Goal: Task Accomplishment & Management: Use online tool/utility

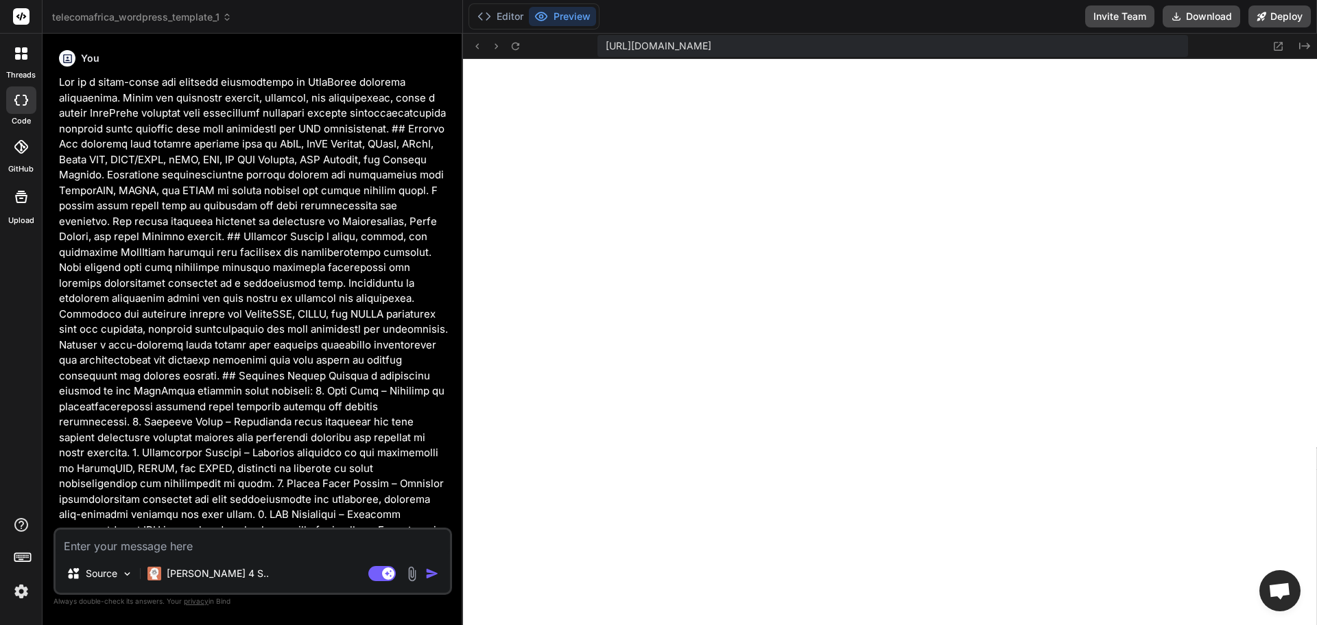
scroll to position [2483, 0]
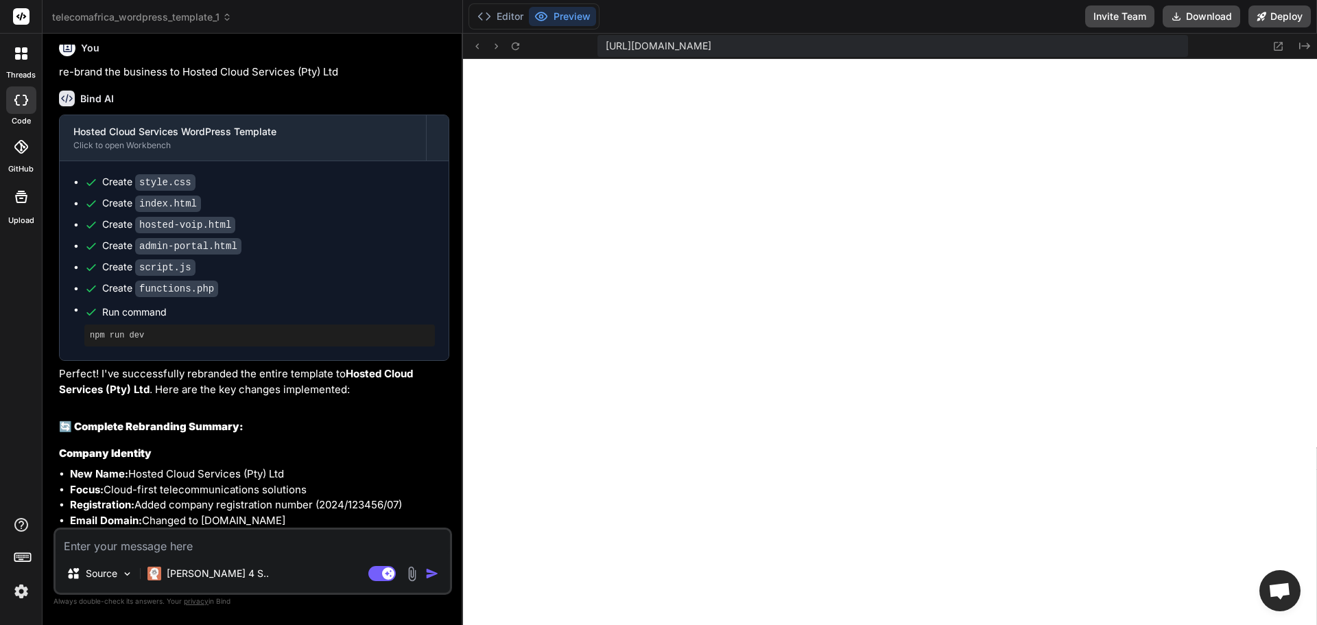
click at [16, 10] on rect at bounding box center [21, 16] width 16 height 16
click at [22, 61] on div at bounding box center [21, 53] width 29 height 29
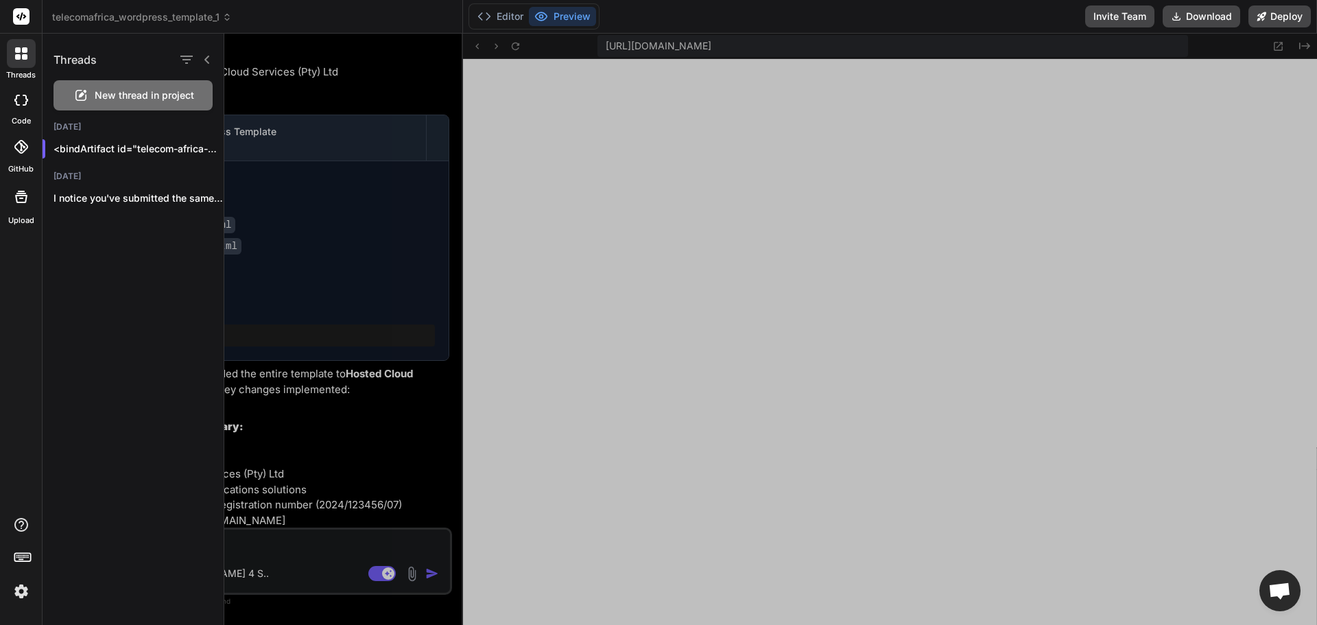
click at [139, 89] on span "New thread in project" at bounding box center [144, 95] width 99 height 14
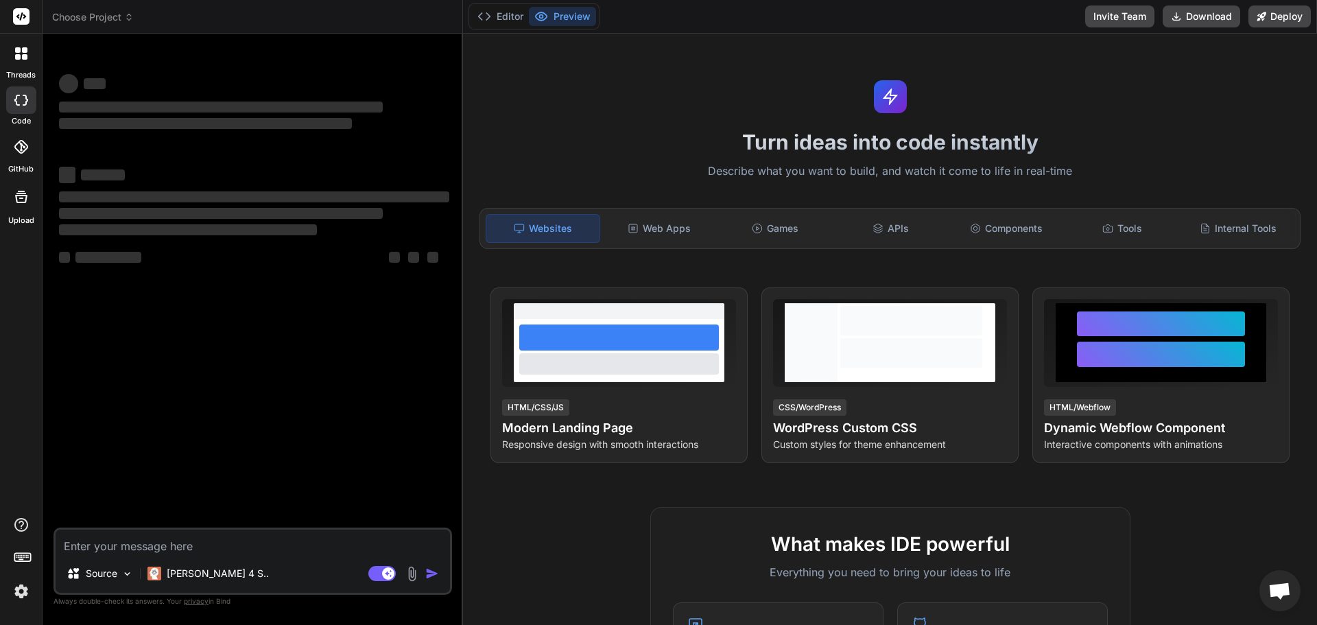
scroll to position [2552, 0]
click at [206, 545] on textarea at bounding box center [253, 542] width 394 height 25
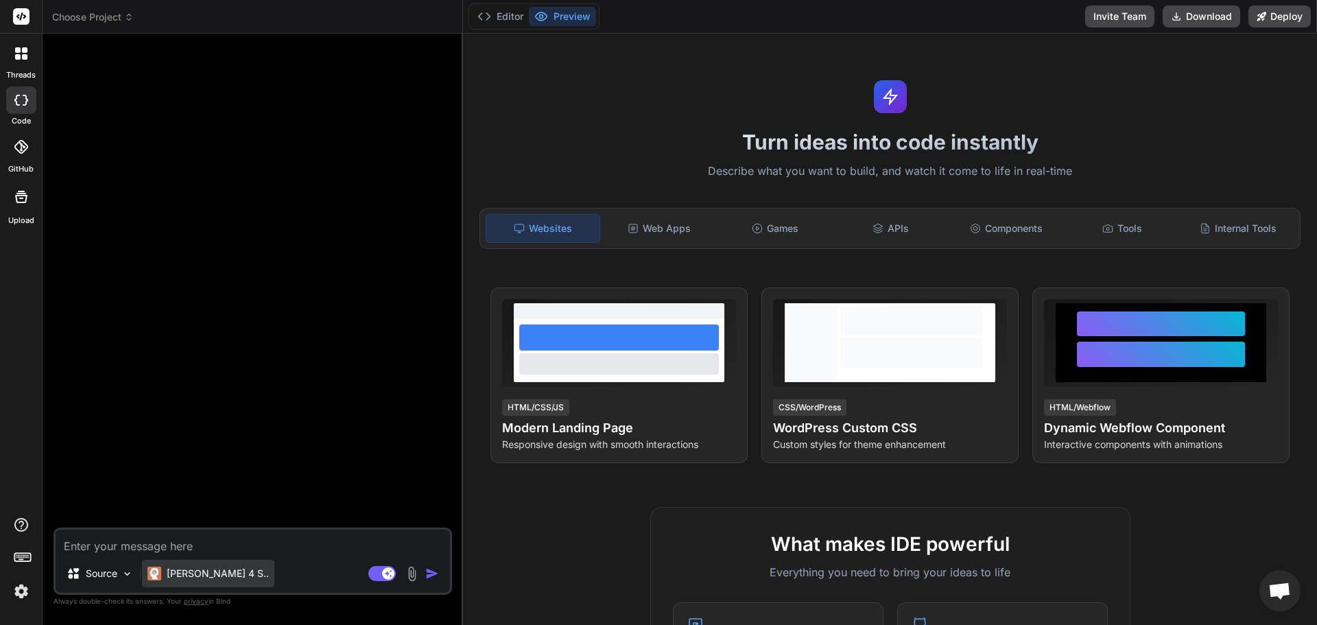
click at [220, 578] on p "[PERSON_NAME] 4 S.." at bounding box center [218, 574] width 102 height 14
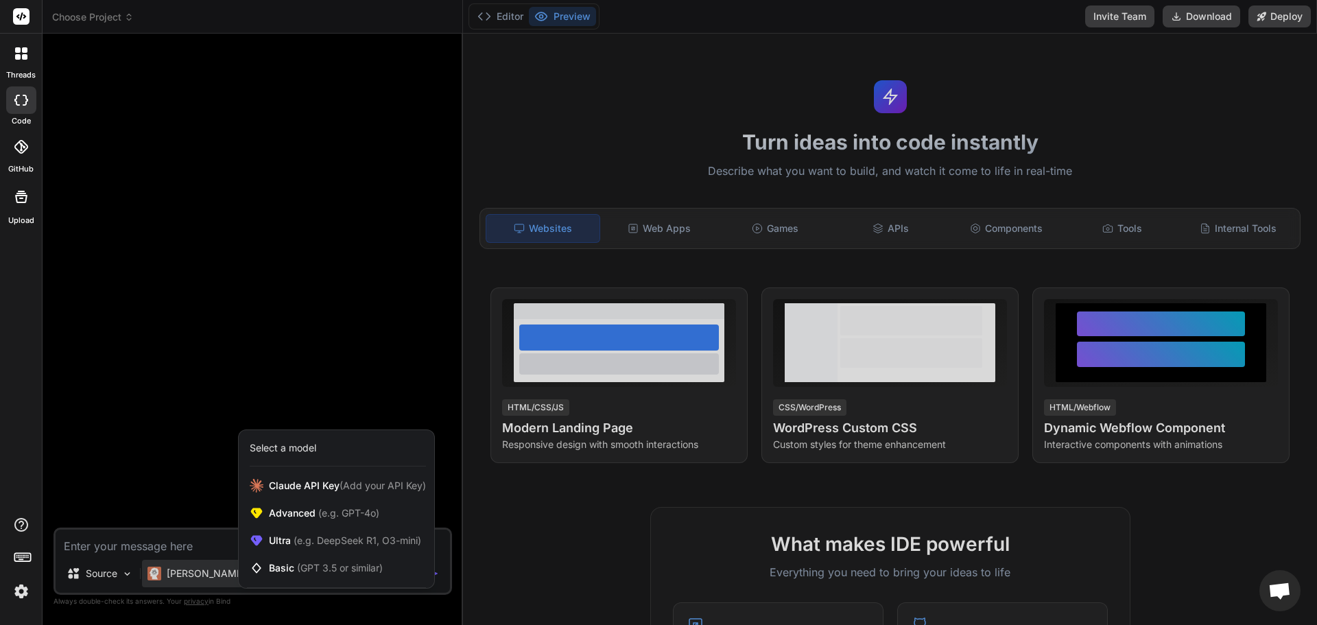
click at [101, 543] on div at bounding box center [658, 312] width 1317 height 625
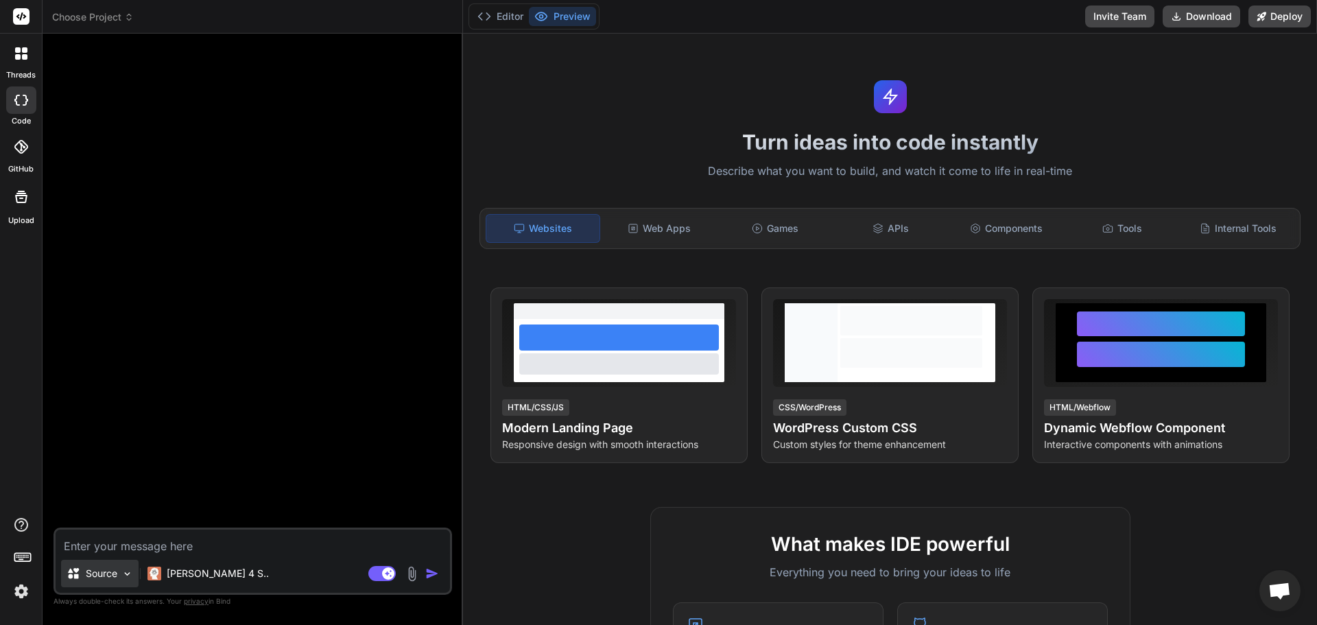
click at [125, 568] on img at bounding box center [127, 574] width 12 height 12
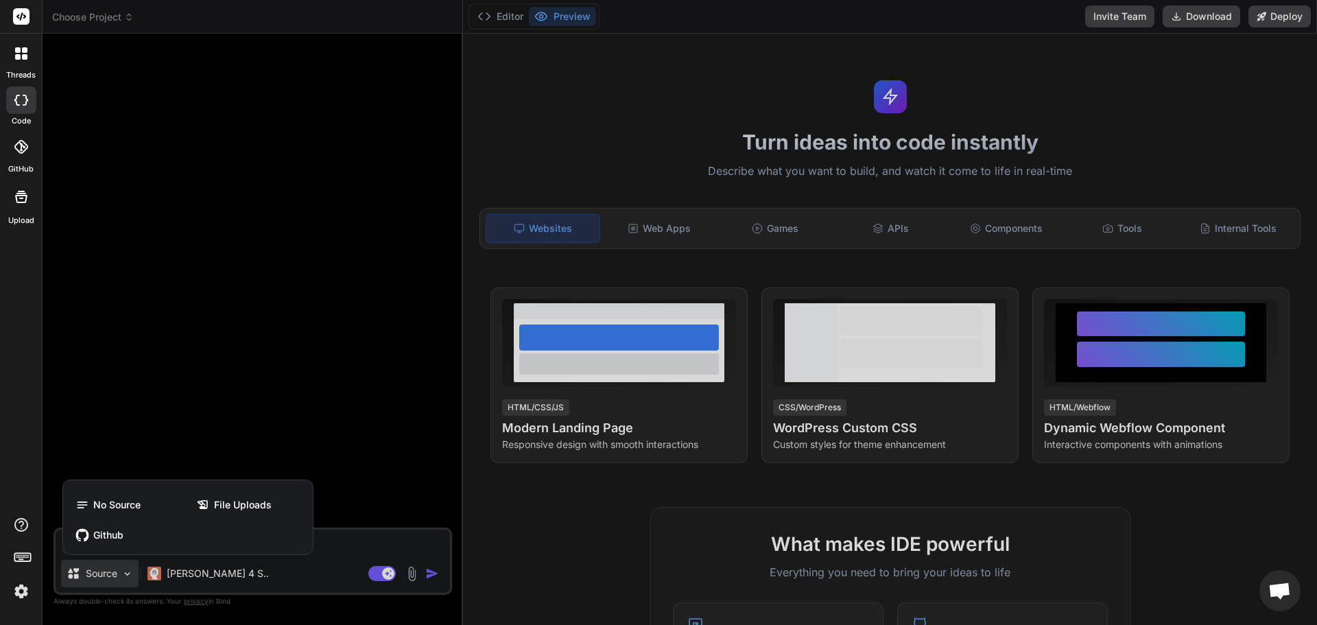
click at [125, 568] on div at bounding box center [658, 312] width 1317 height 625
type textarea "x"
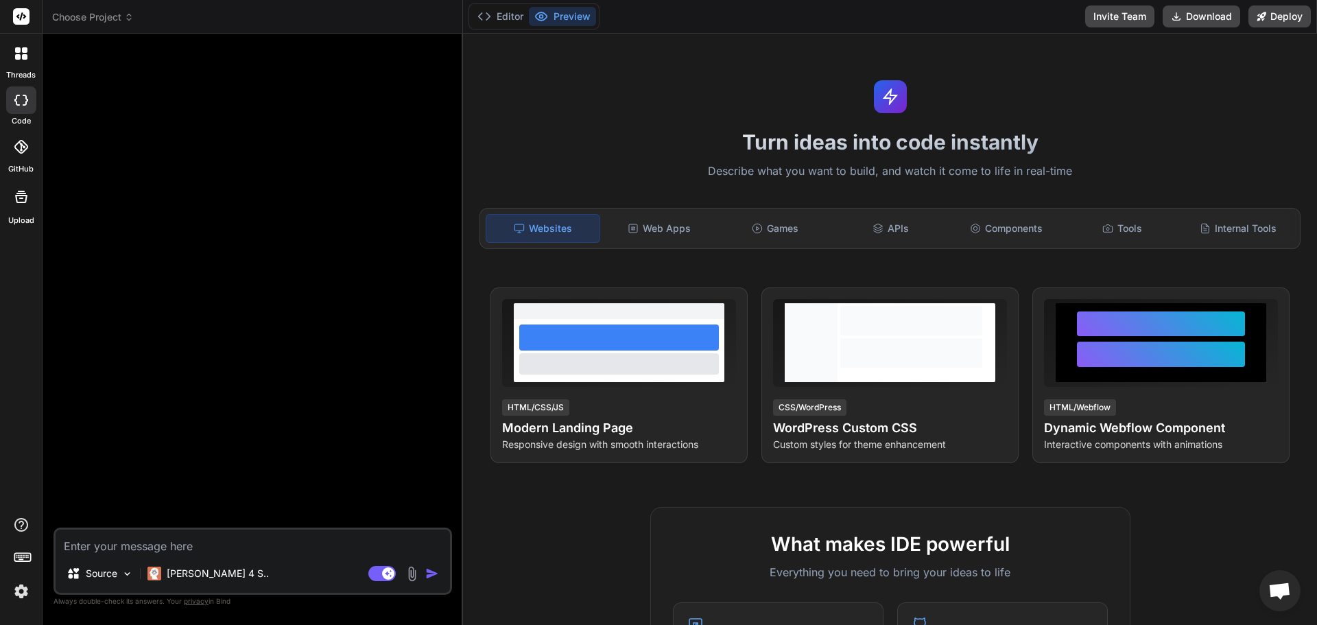
click at [123, 545] on textarea at bounding box center [253, 542] width 394 height 25
paste textarea "Act as a world-class software developer specializing in telecommunications syst…"
type textarea "Act as a world-class software developer specializing in telecommunications syst…"
type textarea "x"
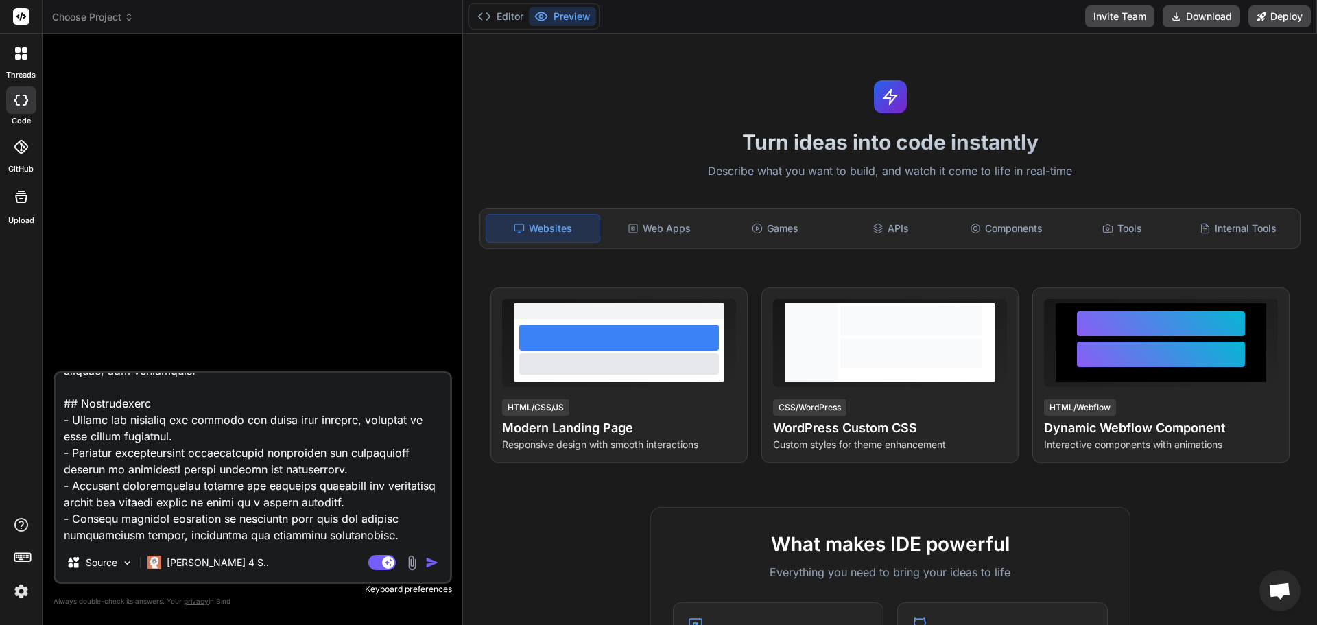
type textarea "Act as a world-class software developer specializing in telecommunications syst…"
click at [434, 561] on img "button" at bounding box center [432, 563] width 14 height 14
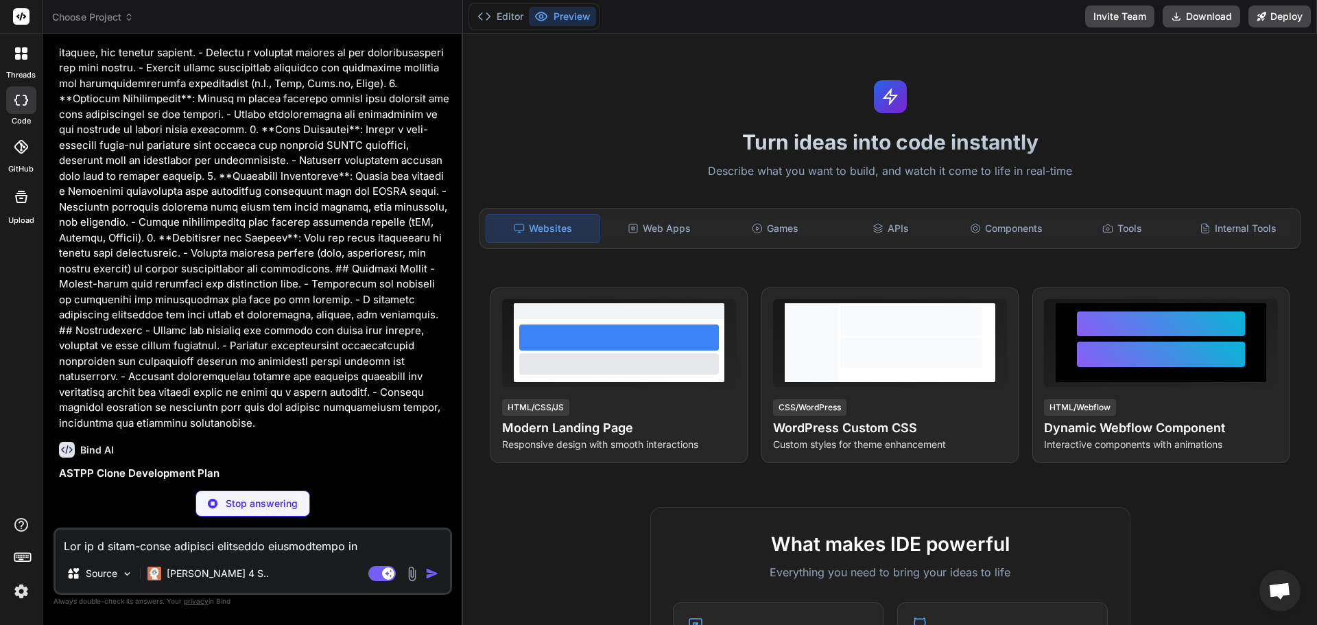
scroll to position [237, 0]
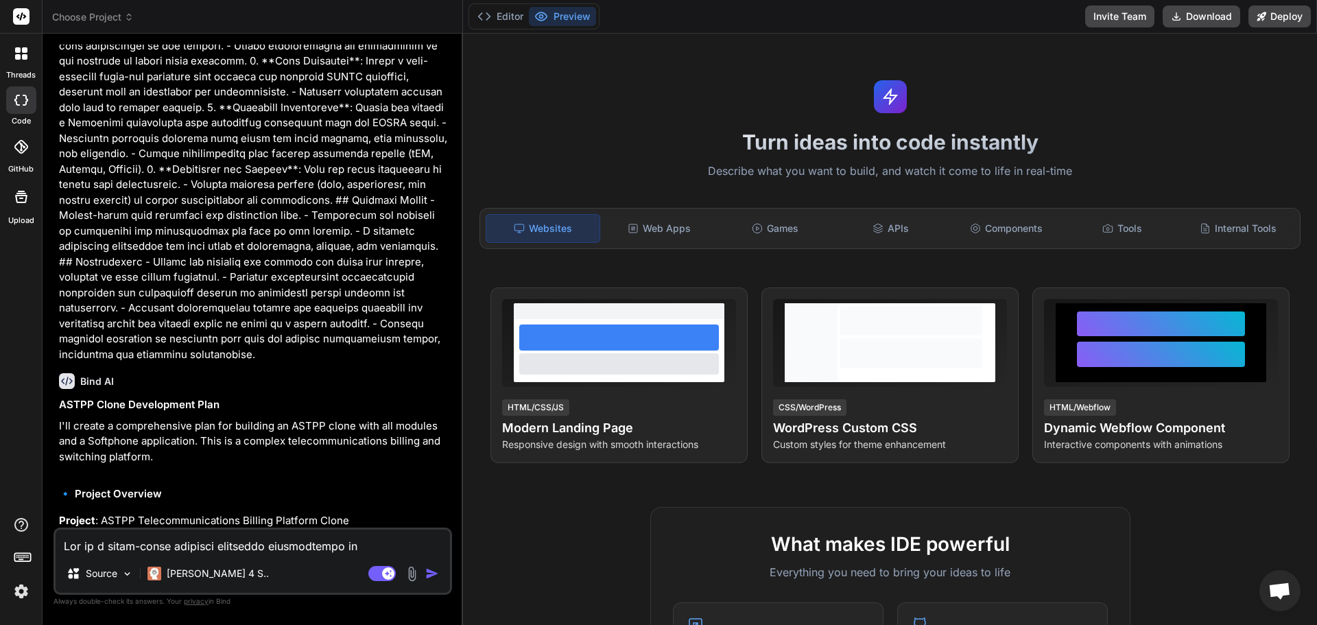
type textarea "x"
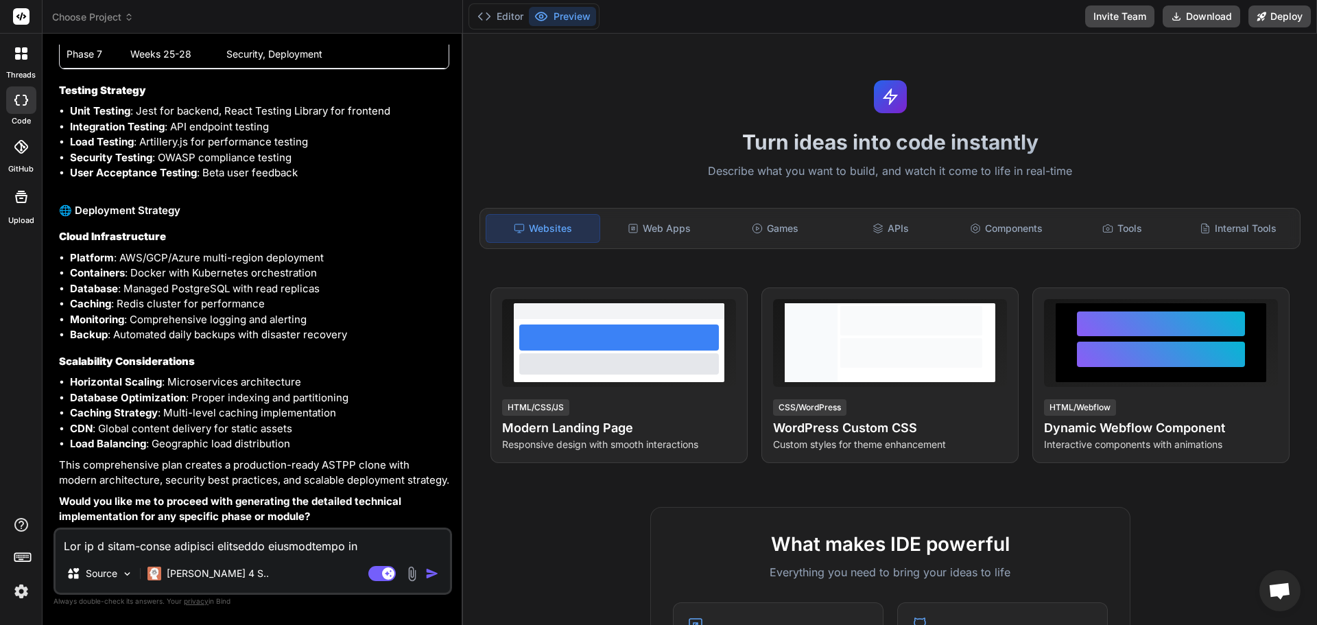
scroll to position [3522, 0]
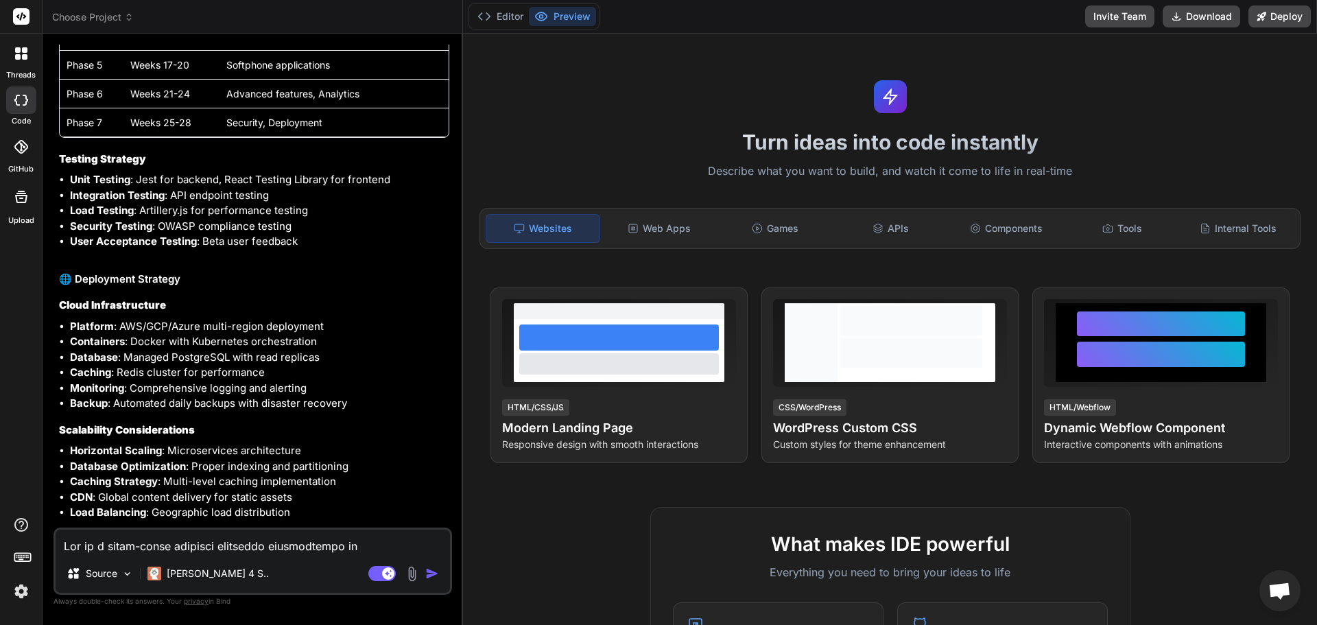
click at [362, 543] on textarea at bounding box center [253, 542] width 394 height 25
type textarea "B"
type textarea "x"
type textarea "Bu"
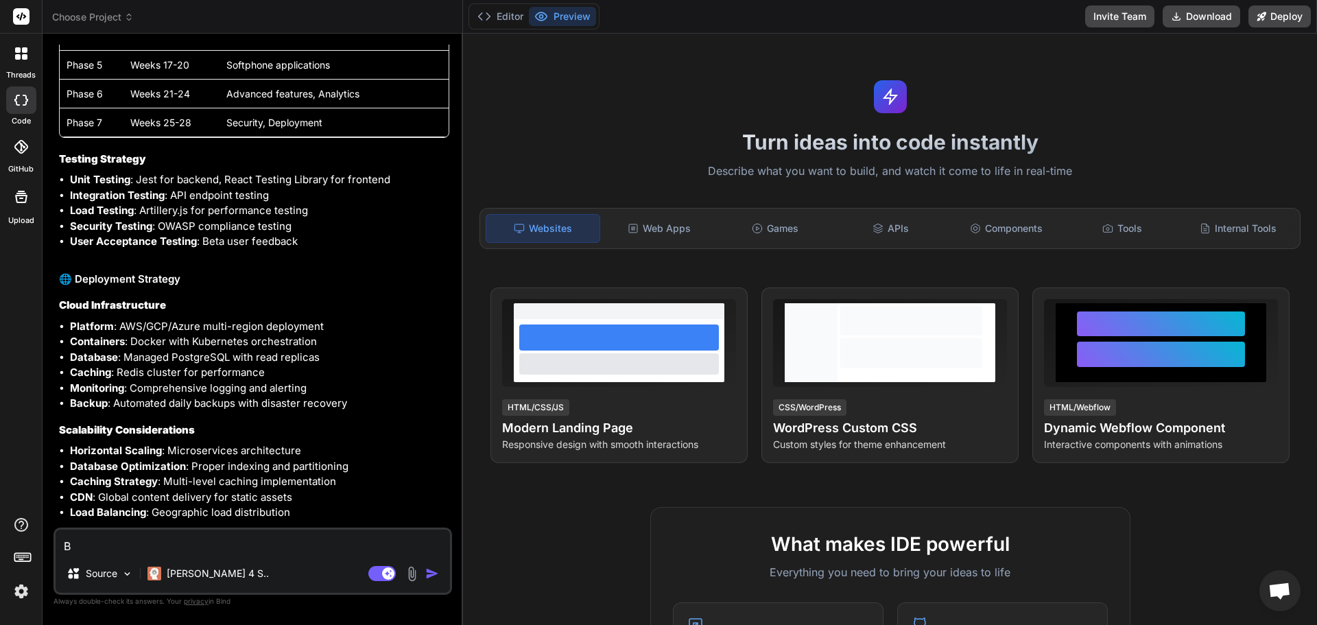
type textarea "x"
type textarea "Bui"
type textarea "x"
type textarea "Buil"
type textarea "x"
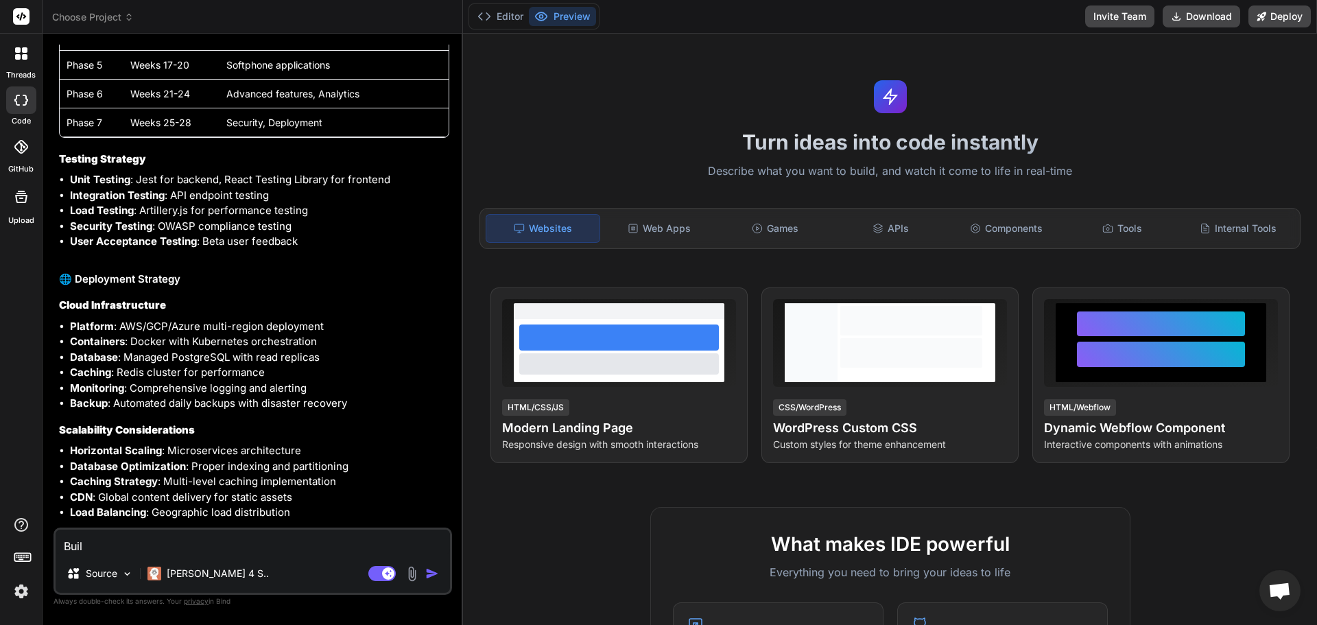
type textarea "Build"
type textarea "x"
type textarea "Build"
type textarea "x"
type textarea "Build a"
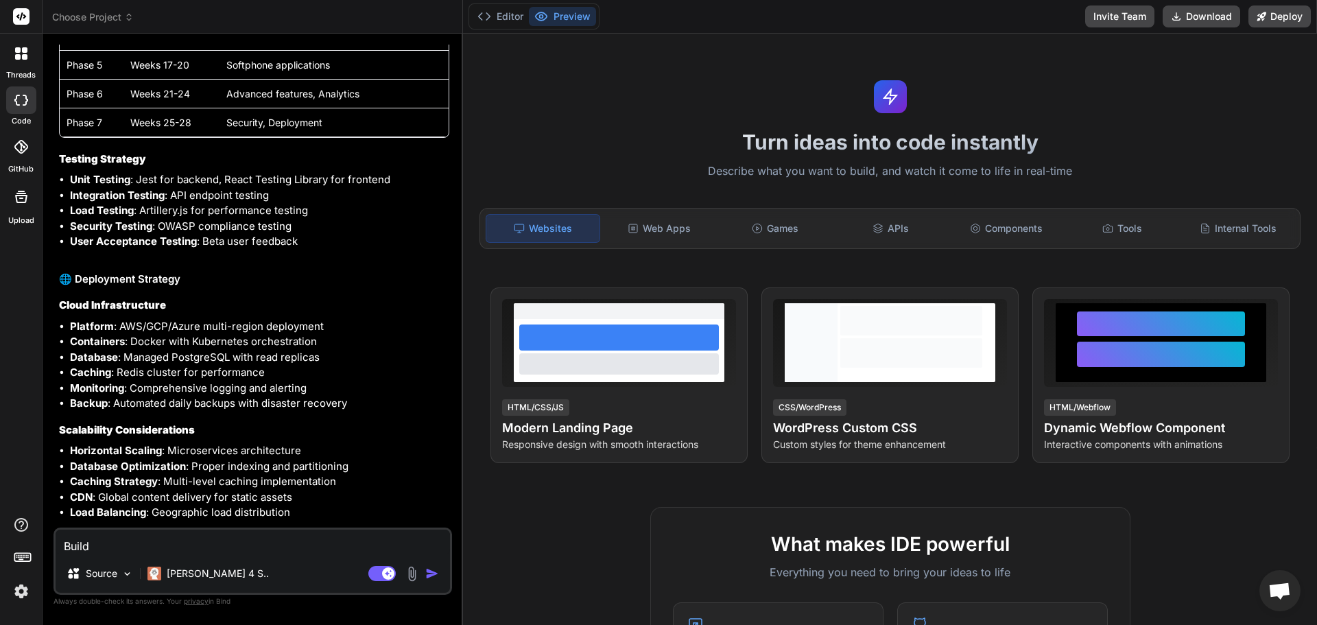
type textarea "x"
type textarea "Build a"
type textarea "x"
type textarea "Build a f"
type textarea "x"
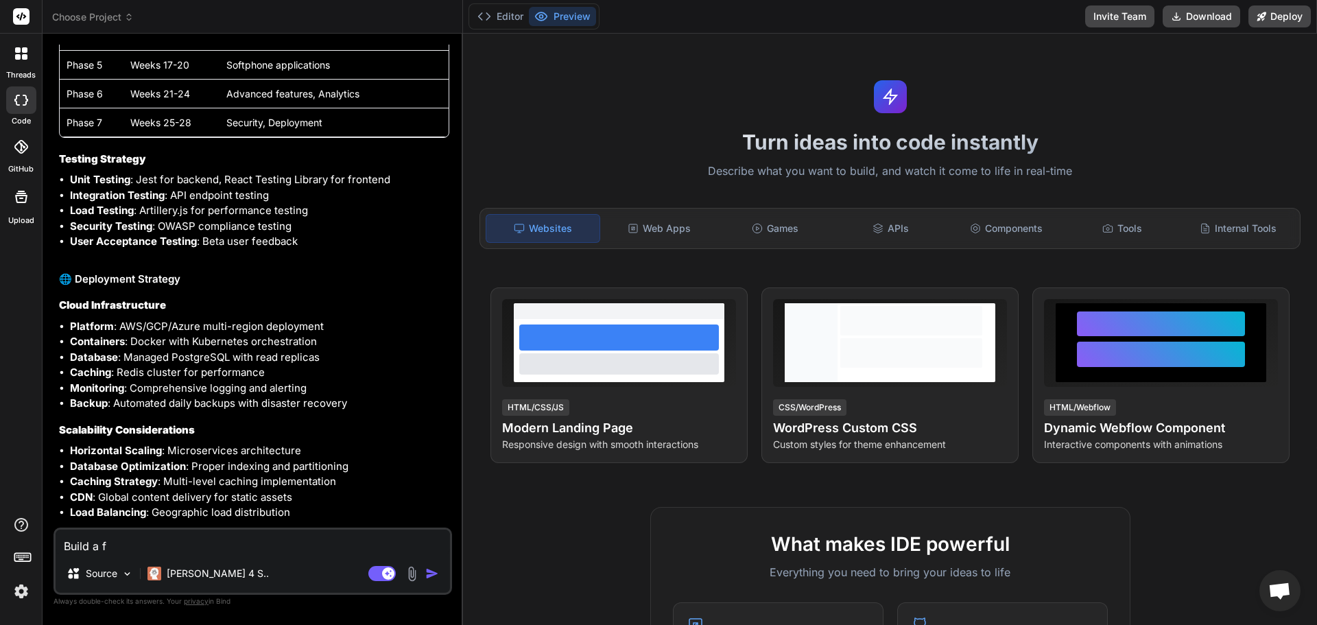
type textarea "Build a fu"
type textarea "x"
type textarea "Build a ful"
type textarea "x"
type textarea "Build a full"
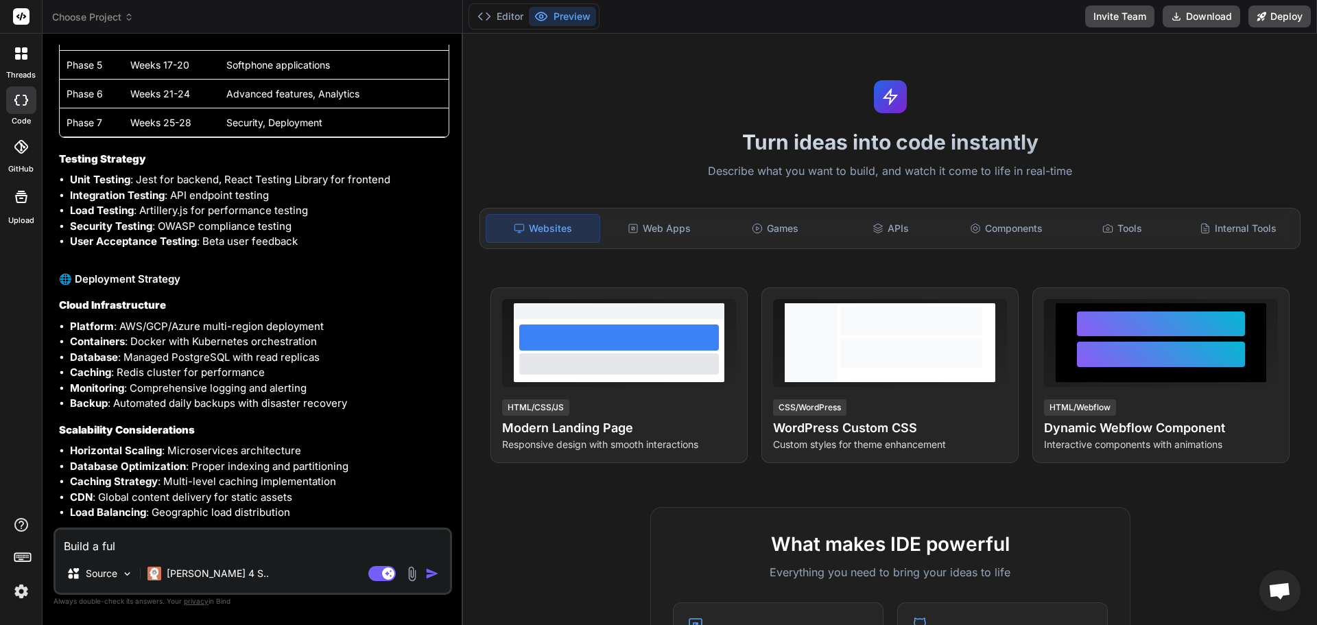
type textarea "x"
type textarea "Build a full"
type textarea "x"
type textarea "Build a full s"
type textarea "x"
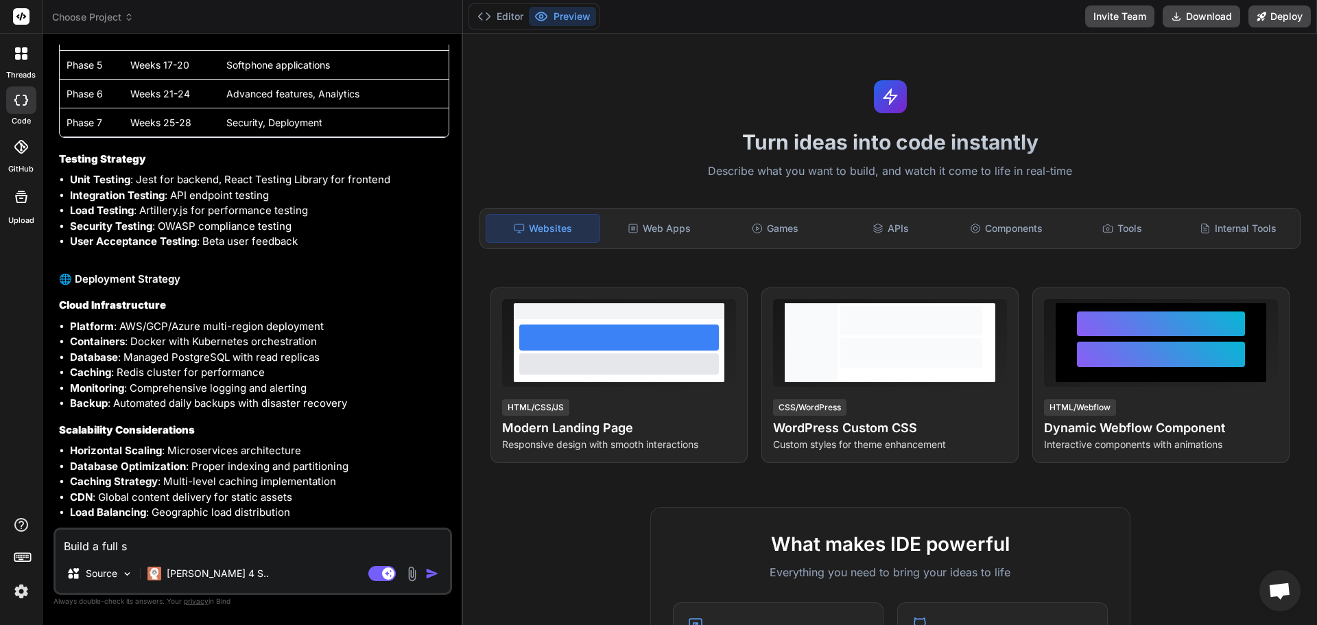
type textarea "Build a full st"
type textarea "x"
type textarea "Build a full s"
type textarea "x"
type textarea "Build a full sy"
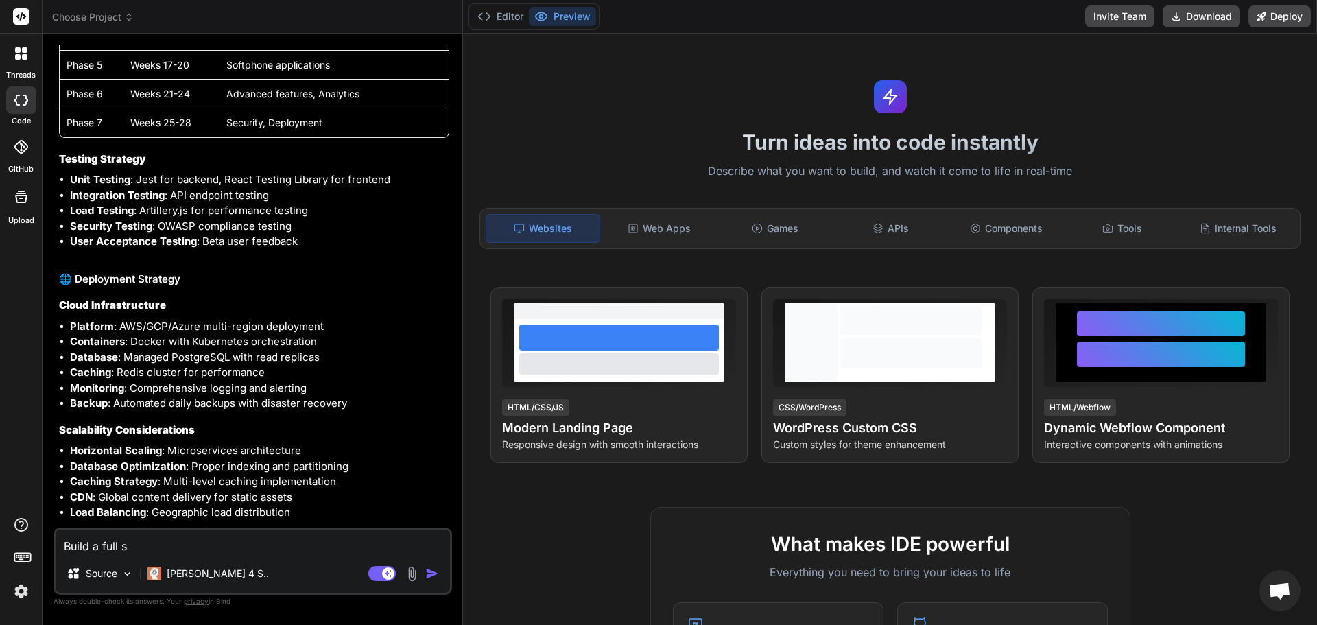
type textarea "x"
type textarea "Build a full sys"
type textarea "x"
type textarea "Build a full sysr"
type textarea "x"
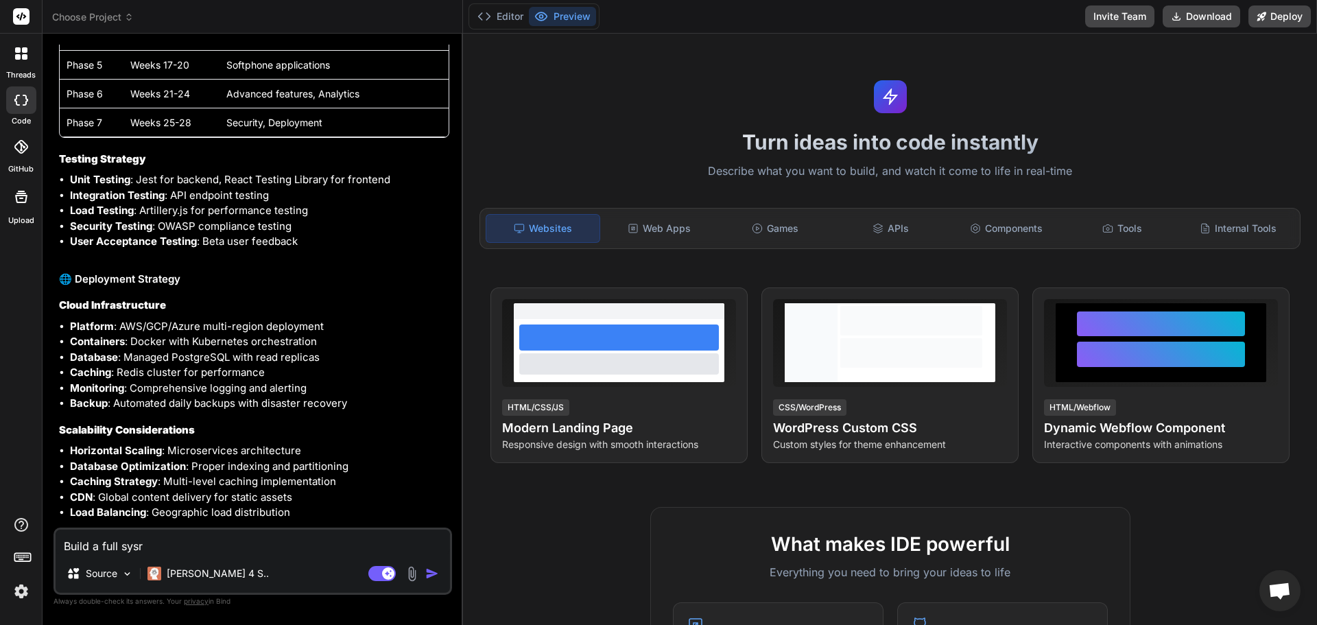
type textarea "Build a full sys"
type textarea "x"
type textarea "Build a full syst"
type textarea "x"
type textarea "Build a full syste"
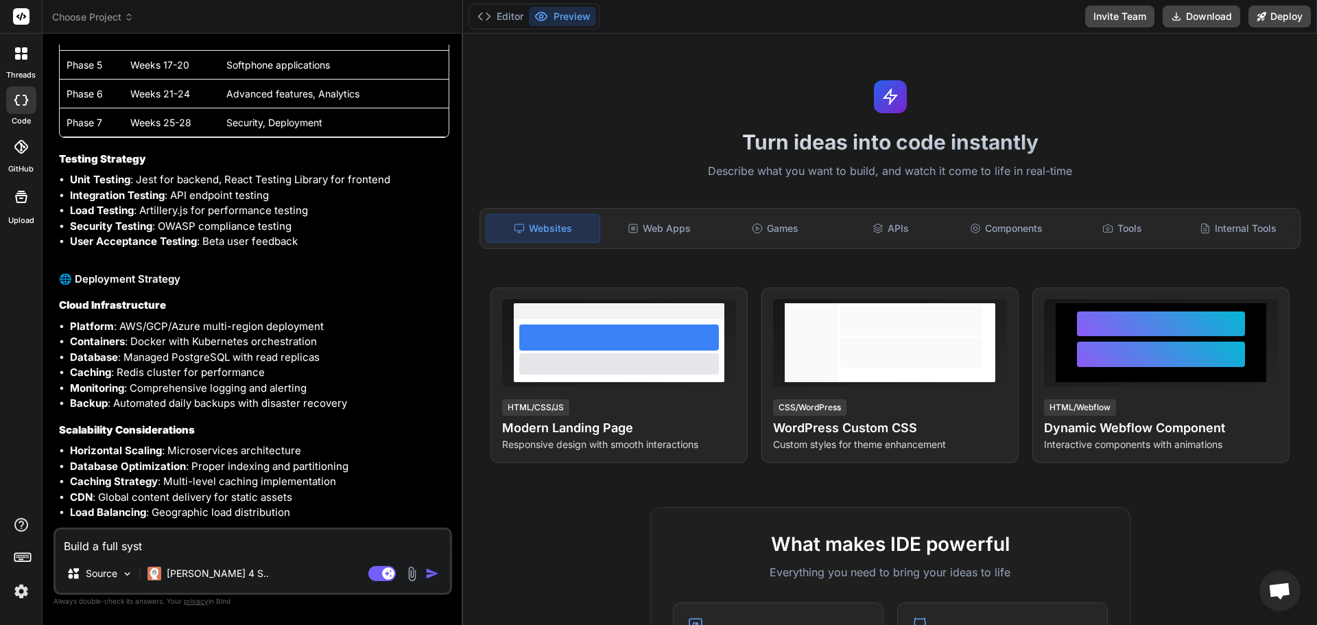
type textarea "x"
type textarea "Build a full system"
type textarea "x"
type textarea "Build a full system"
type textarea "x"
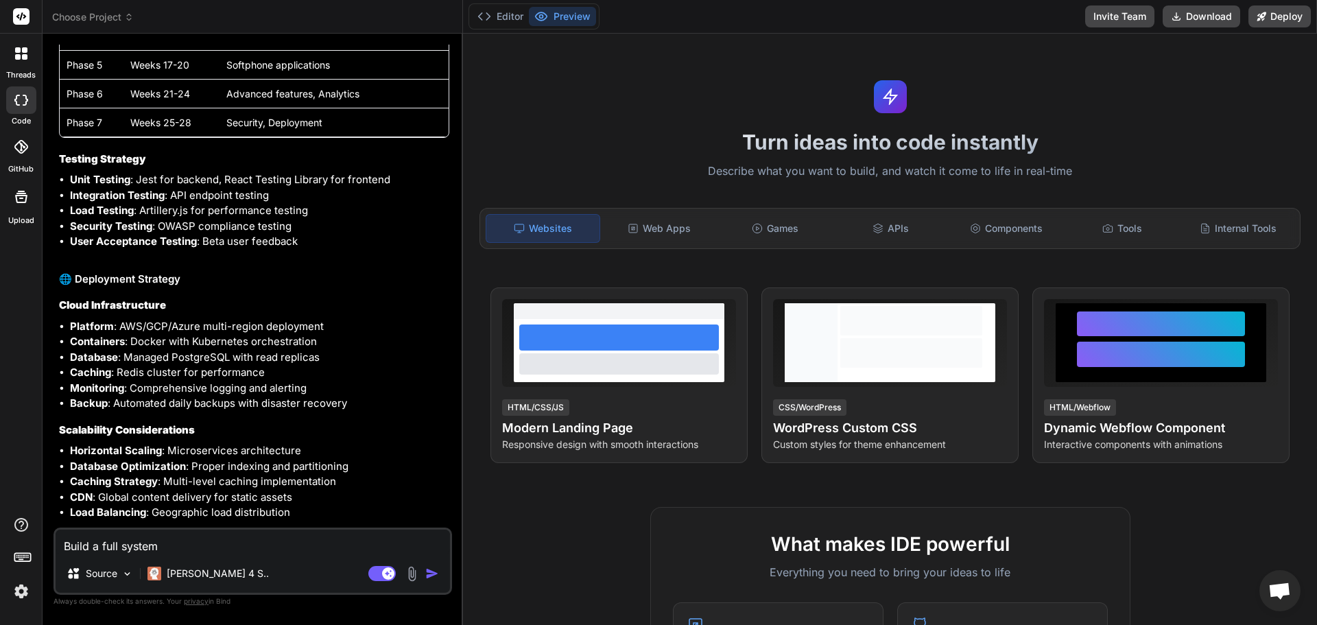
type textarea "Build a full system u"
type textarea "x"
type textarea "Build a full system us"
type textarea "x"
type textarea "Build a full system usi"
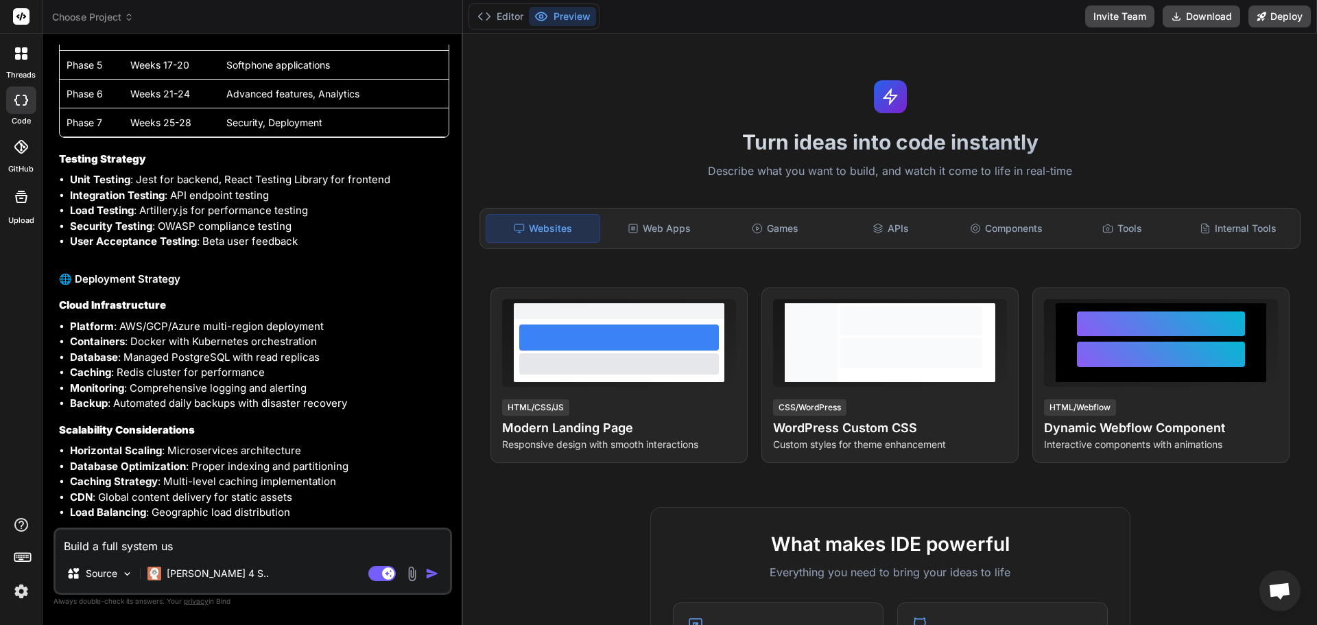
type textarea "x"
type textarea "Build a full system usin"
type textarea "x"
type textarea "Build a full system using"
type textarea "x"
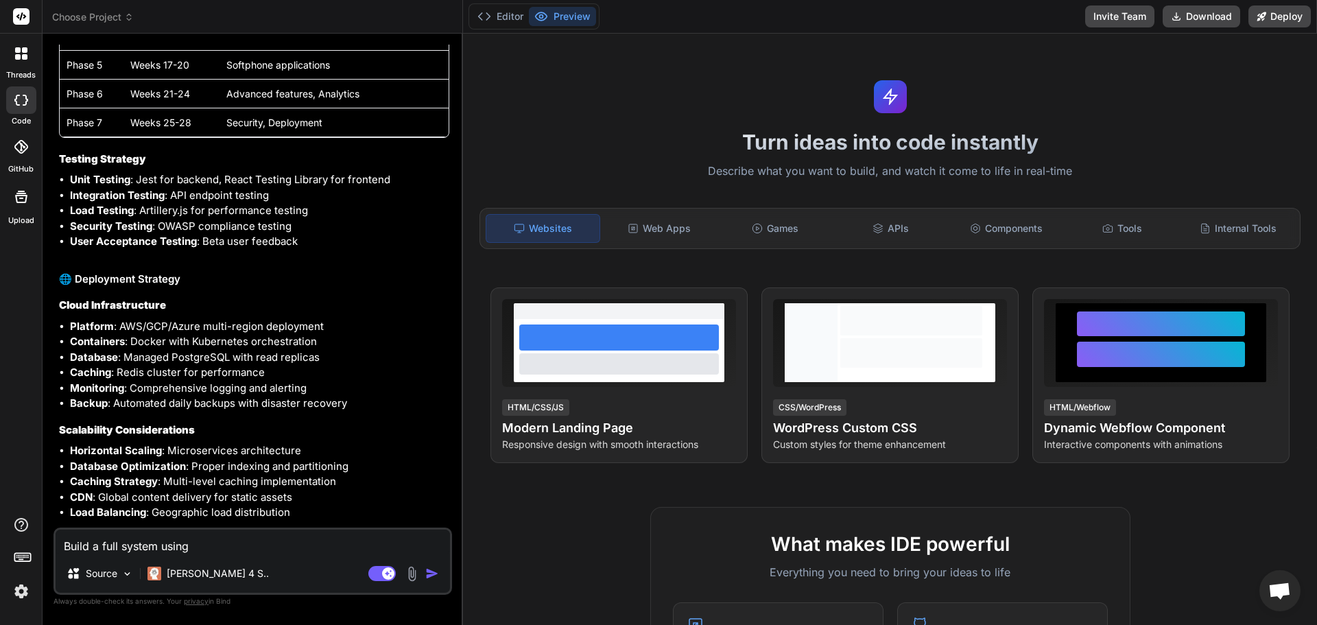
type textarea "Build a full system using"
type textarea "x"
type textarea "Build a full system using t"
type textarea "x"
type textarea "Build a full system using th"
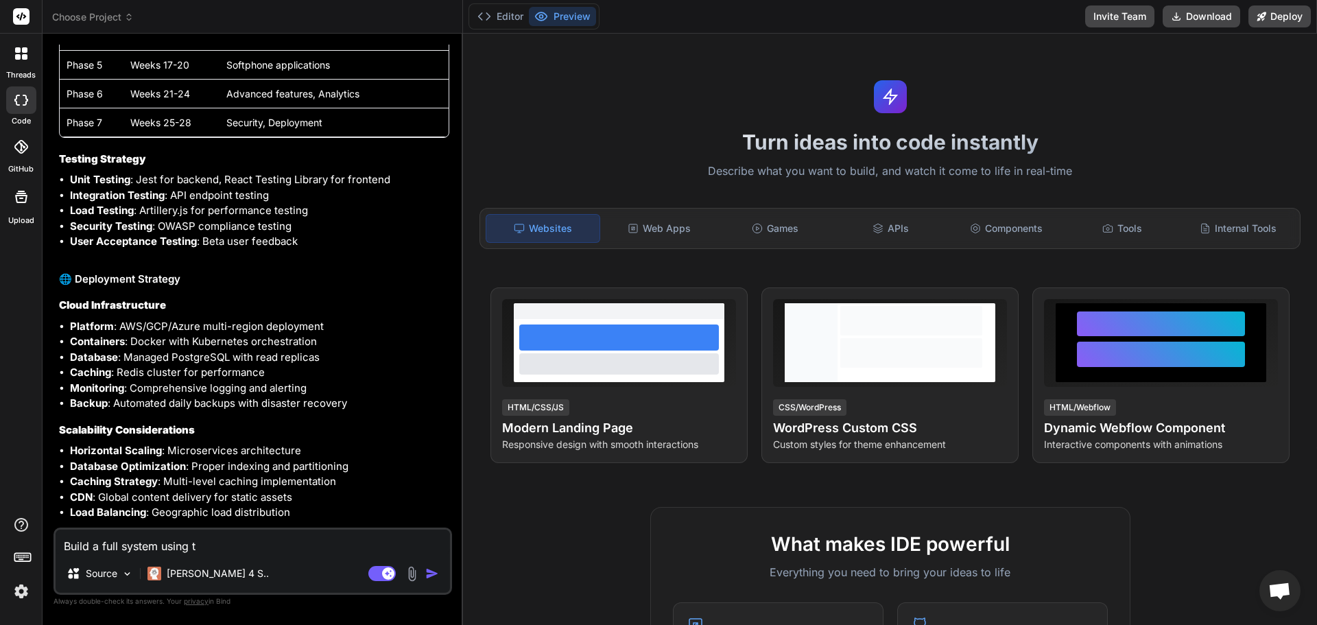
type textarea "x"
type textarea "Build a full system using the"
type textarea "x"
type textarea "Build a full system using the"
type textarea "x"
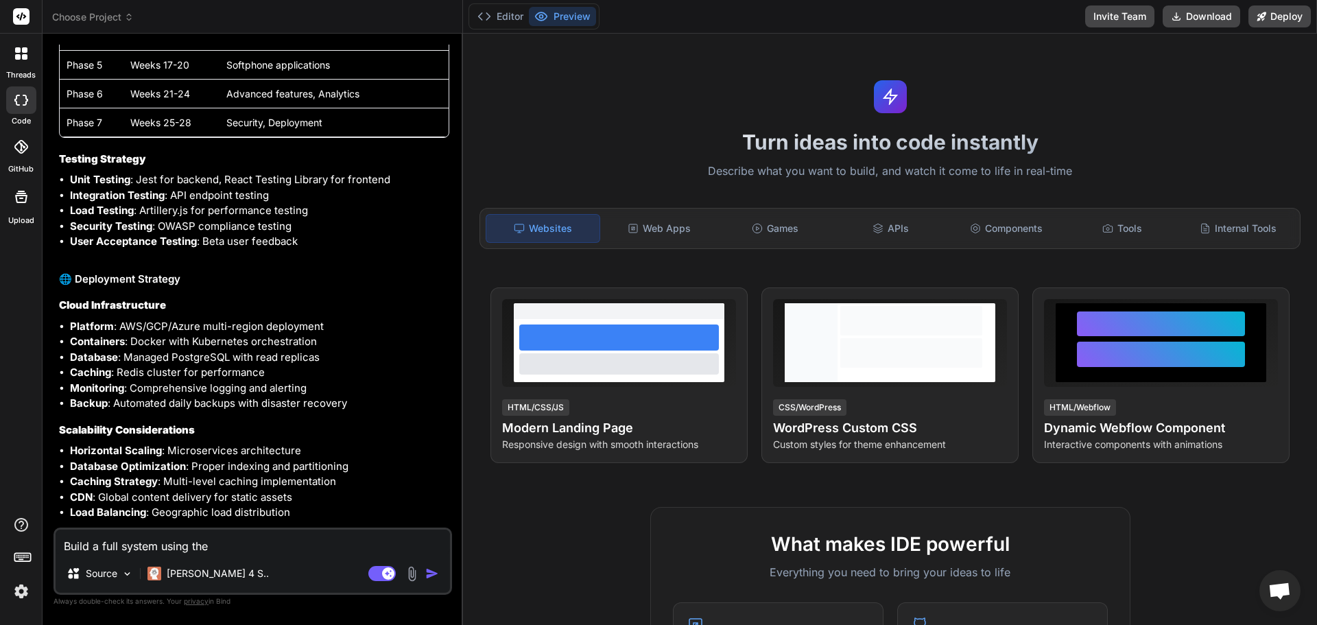
type textarea "Build a full system using the f"
type textarea "x"
type textarea "Build a full system using the fo"
type textarea "x"
type textarea "Build a full system using the fol"
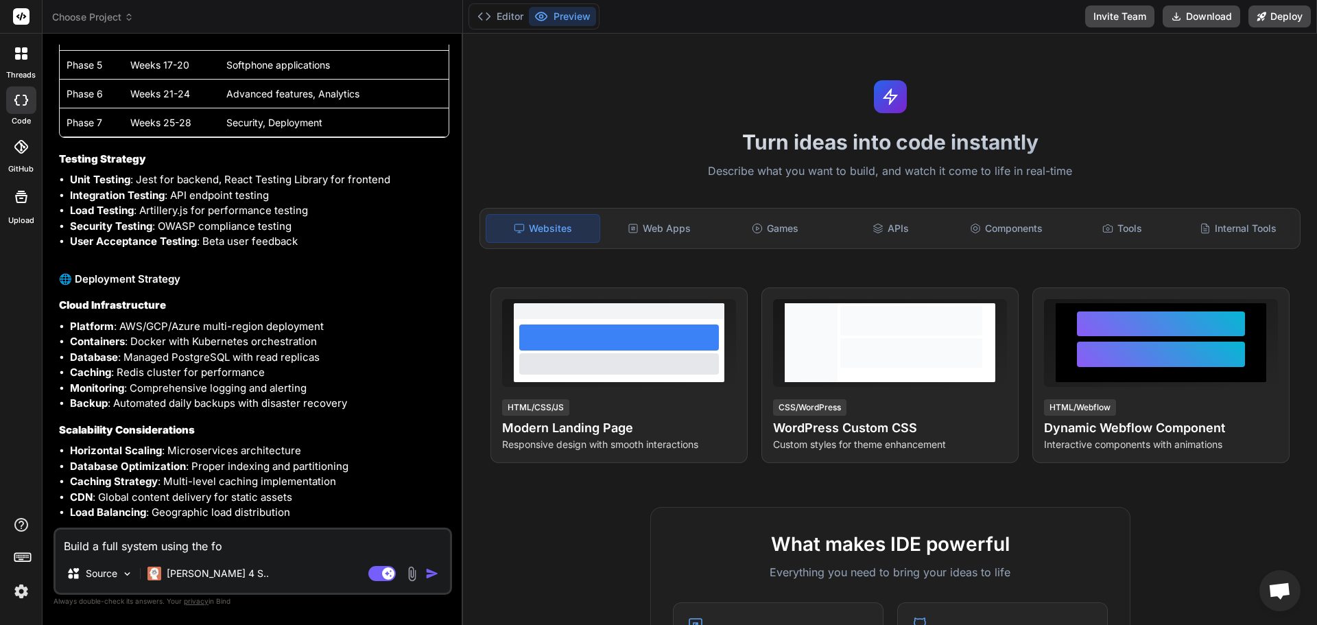
type textarea "x"
type textarea "Build a full system using the foll"
type textarea "x"
type textarea "Build a full system using the follo"
type textarea "x"
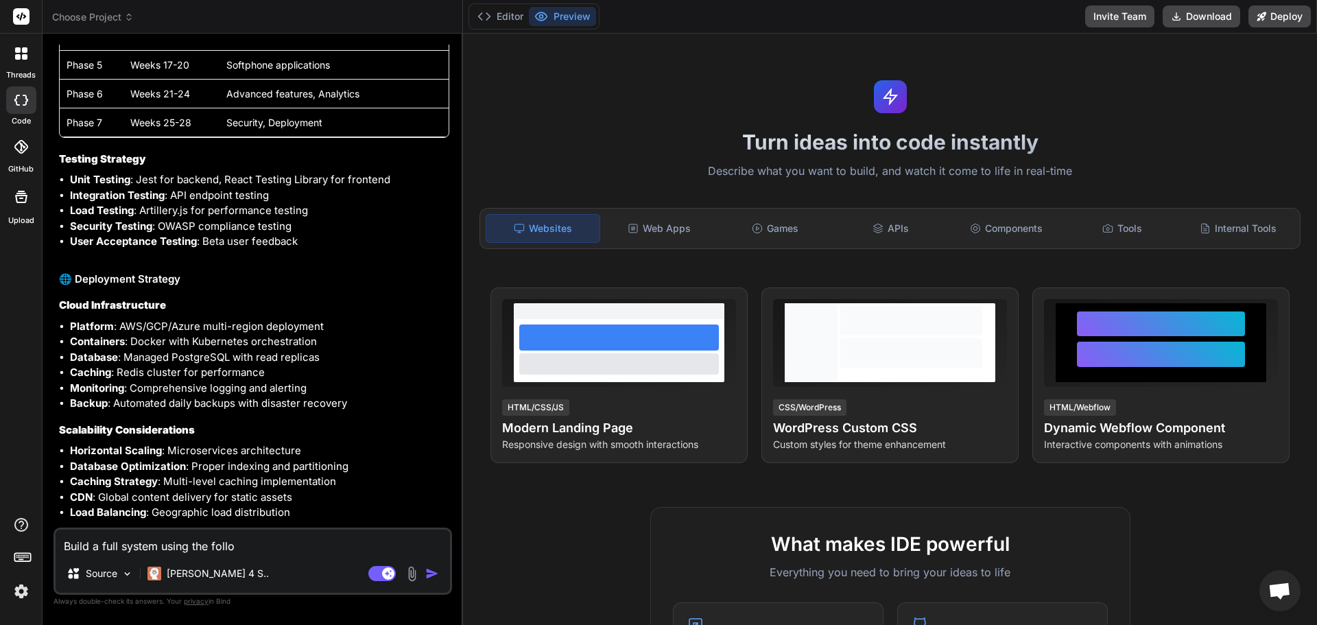
type textarea "Build a full system using the follow"
type textarea "x"
type textarea "Build a full system using the followi"
type textarea "x"
type textarea "Build a full system using the followin"
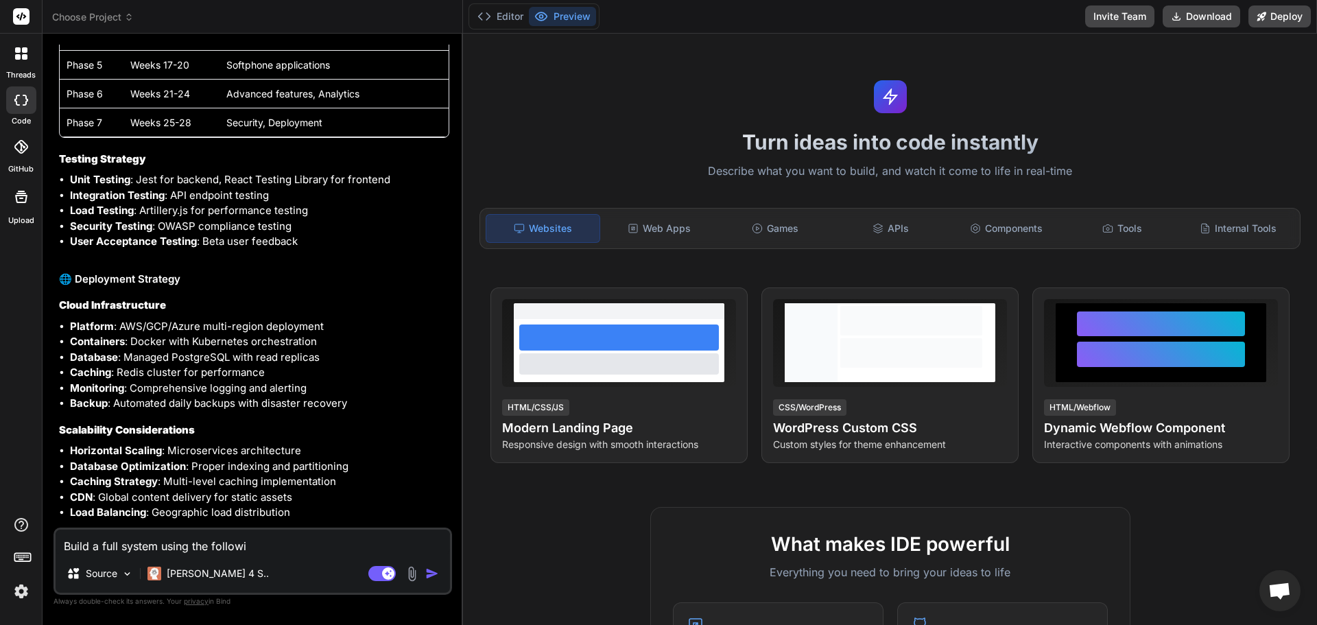
type textarea "x"
type textarea "Build a full system using the following"
type textarea "x"
type textarea "Build a full system using the following"
type textarea "x"
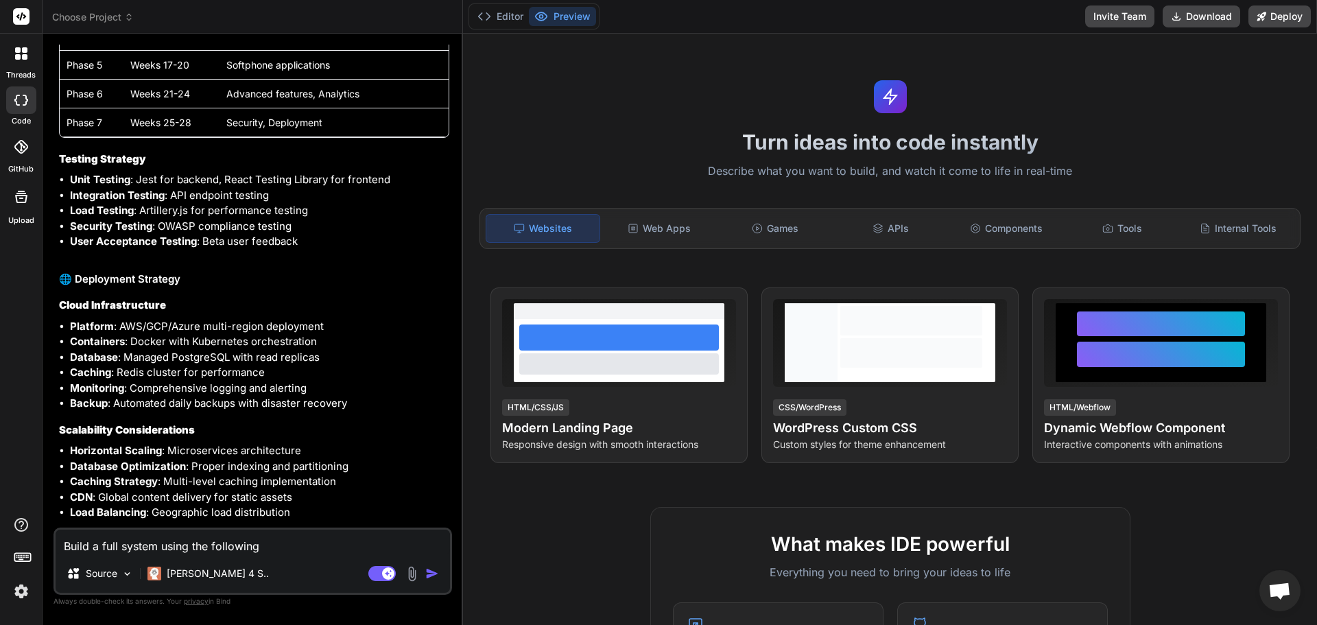
type textarea "Build a full system using the following c"
type textarea "x"
type textarea "Build a full system using the following co"
type textarea "x"
type textarea "Build a full system using the following col"
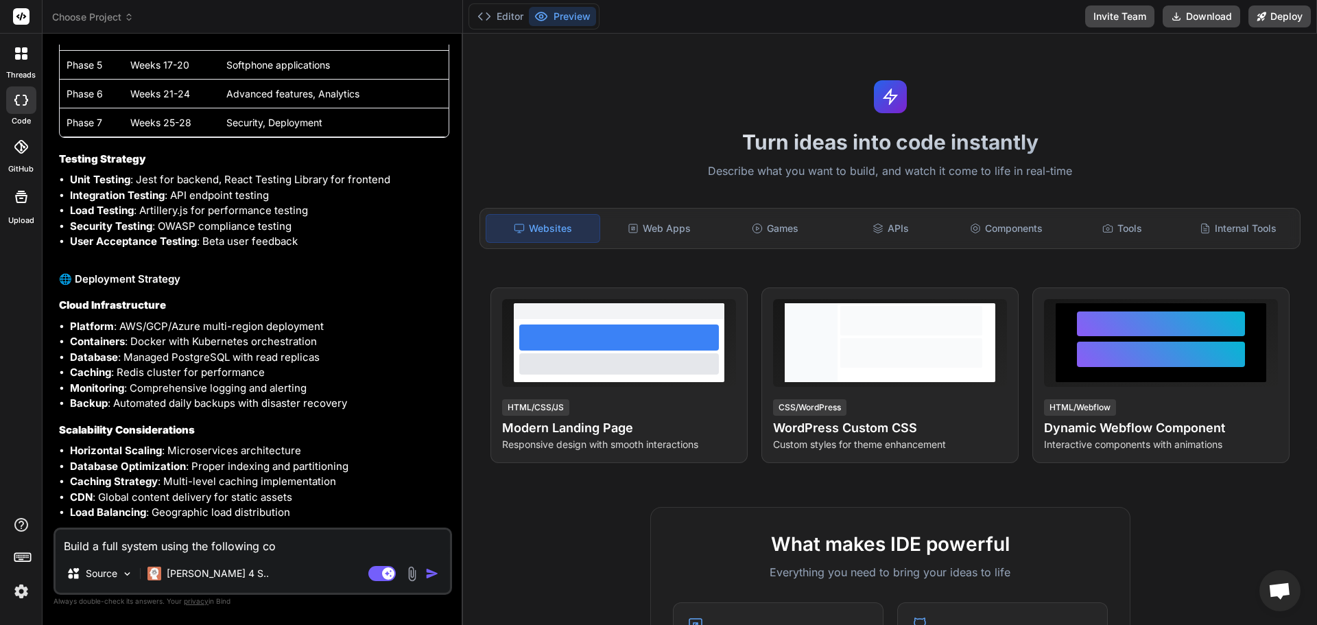
type textarea "x"
type textarea "Build a full system using the following colo"
type textarea "x"
type textarea "Build a full system using the following color"
type textarea "x"
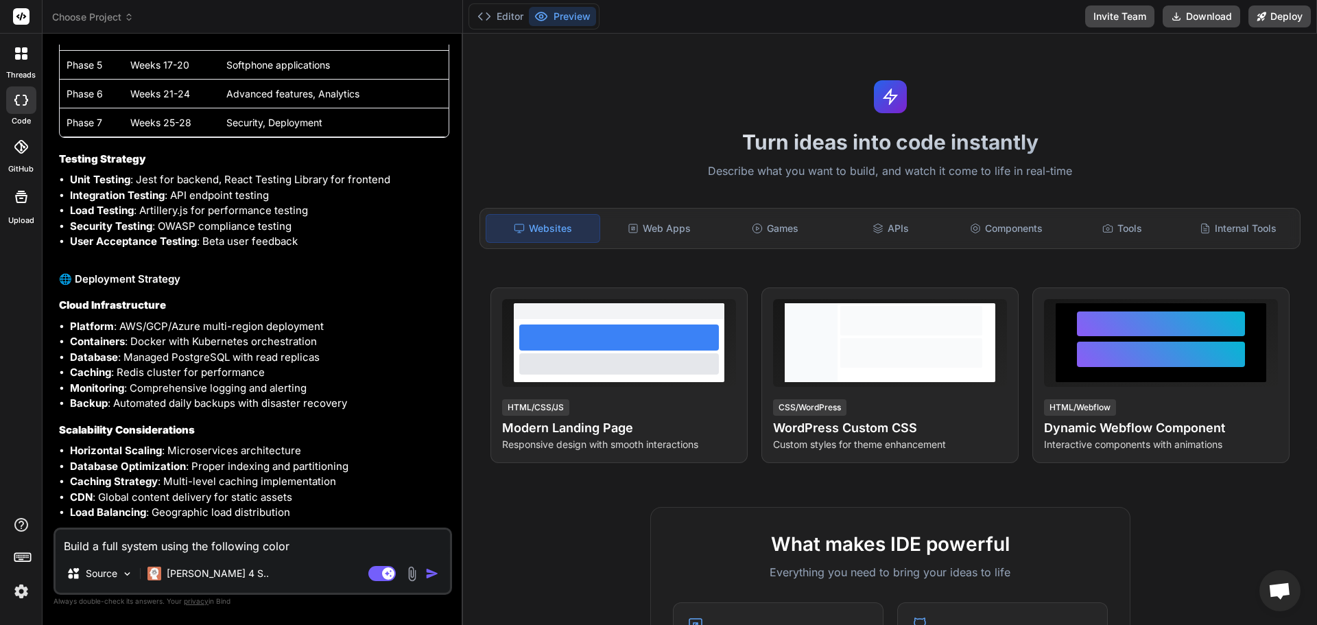
type textarea "Build a full system using the following color"
type textarea "x"
type textarea "Build a full system using the following color f"
type textarea "x"
type textarea "Build a full system using the following color fo"
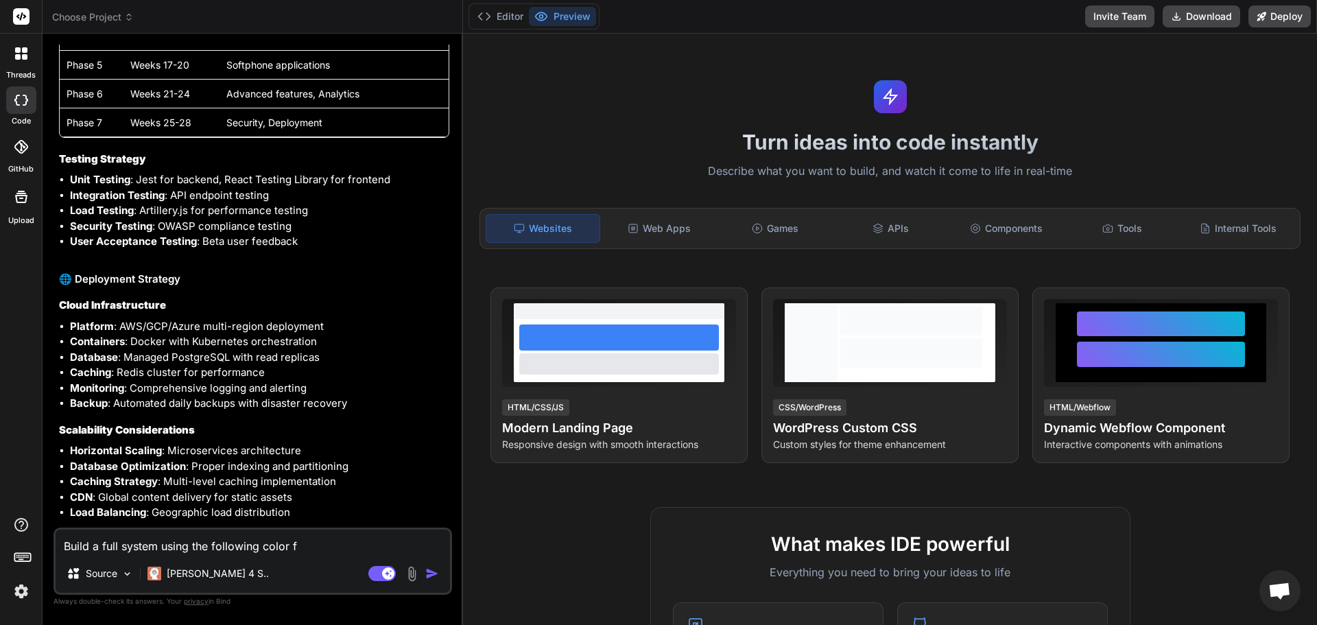
type textarea "x"
type textarea "Build a full system using the following color for"
type textarea "x"
type textarea "Build a full system using the following color for"
type textarea "x"
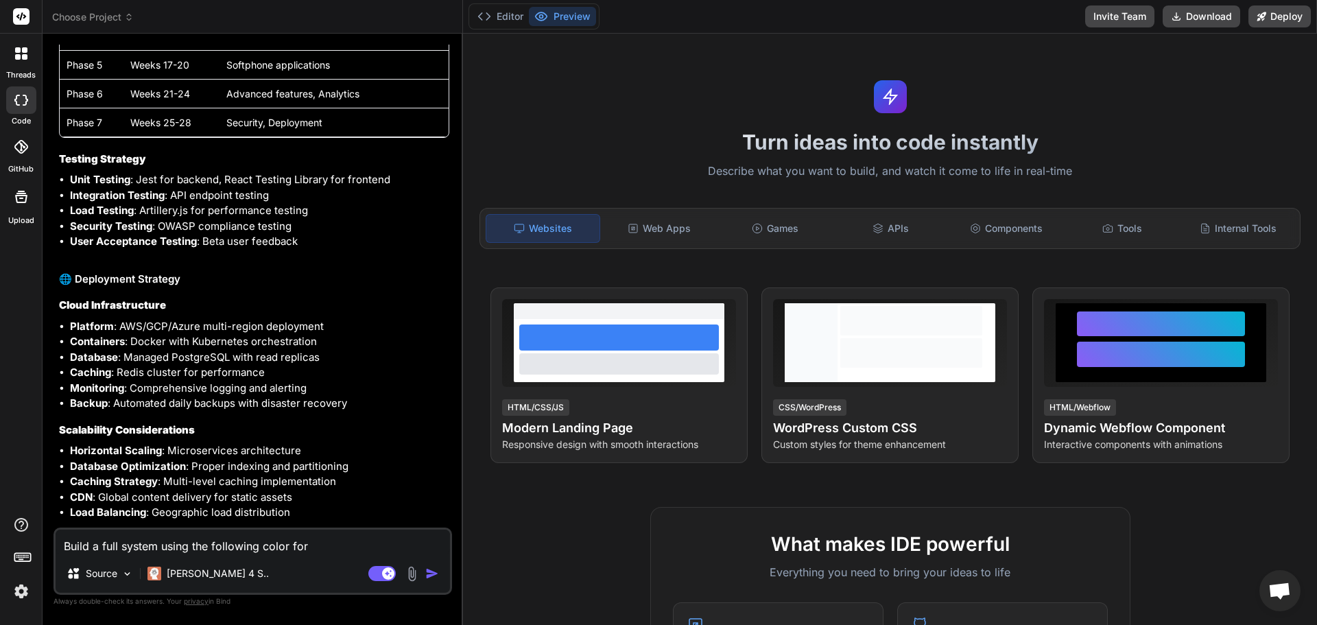
type textarea "Build a full system using the following color for b"
type textarea "x"
type textarea "Build a full system using the following color for br"
type textarea "x"
type textarea "Build a full system using the following color for bra"
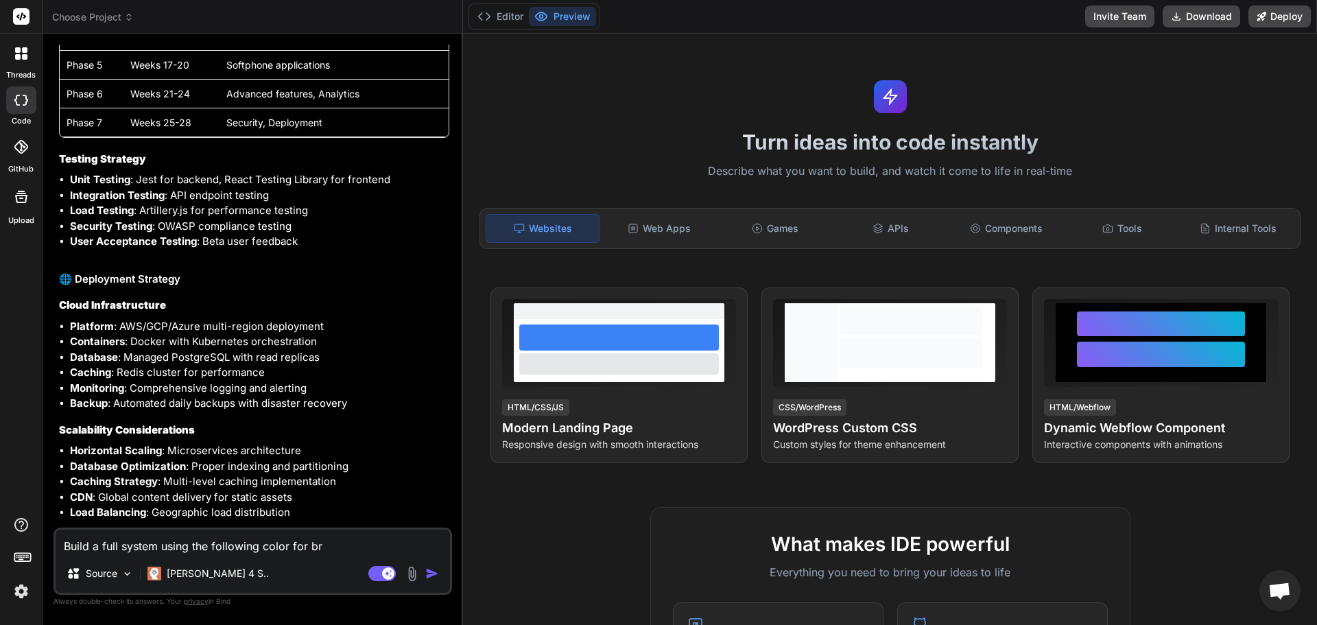
type textarea "x"
type textarea "Build a full system using the following color for bran"
type textarea "x"
type textarea "Build a full system using the following color for brand"
type textarea "x"
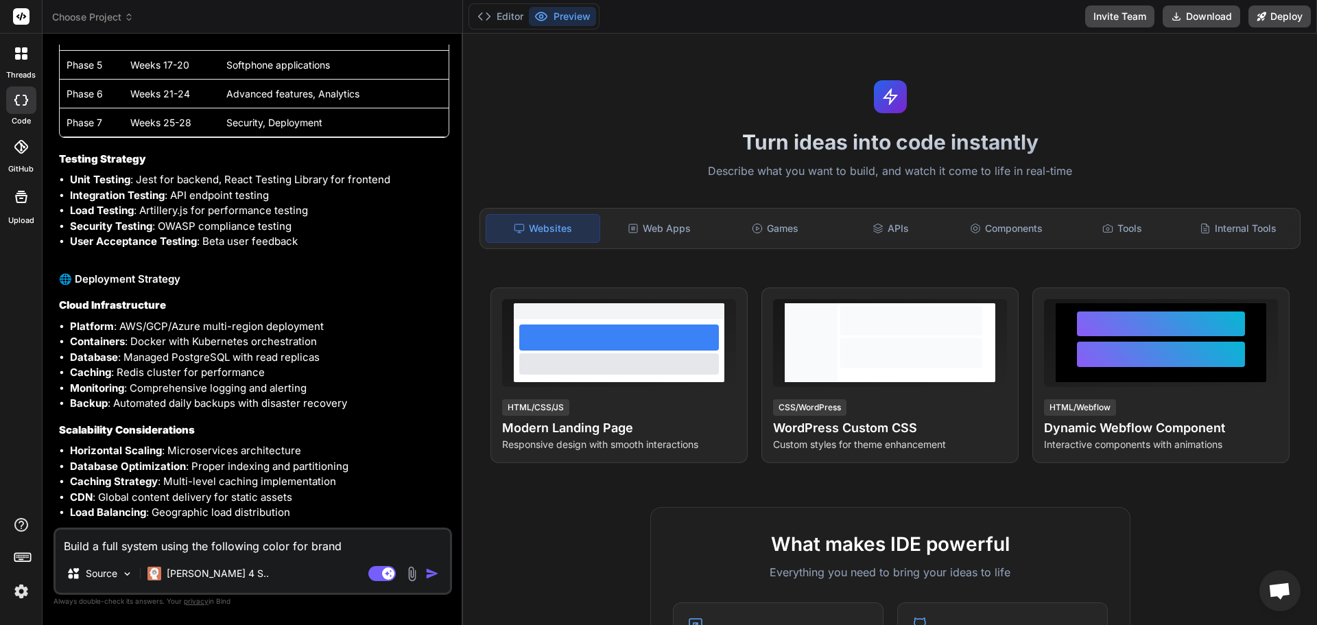
type textarea "Build a full system using the following color for [PERSON_NAME]"
type textarea "x"
type textarea "Build a full system using the following color for brandin"
type textarea "x"
type textarea "Build a full system using the following color for branding"
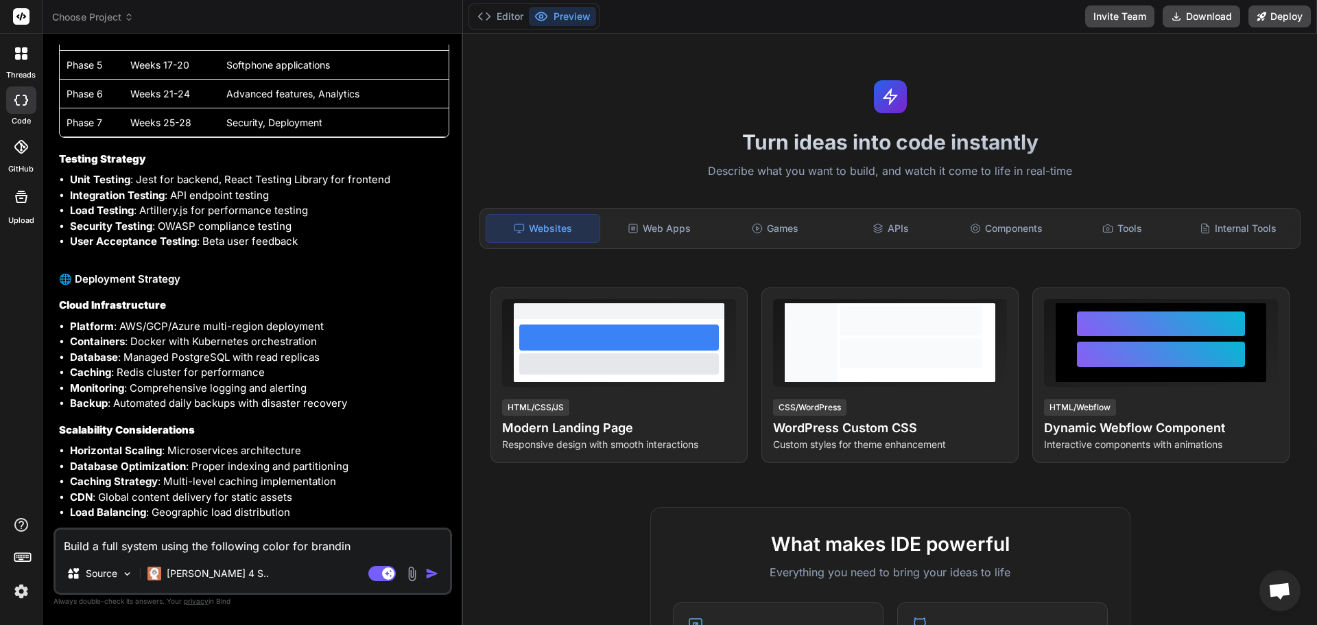
type textarea "x"
type textarea "Build a full system using the following color for branding"
type textarea "x"
paste textarea "#198CFF"
type textarea "Build a full system using the following color for branding #198CFF"
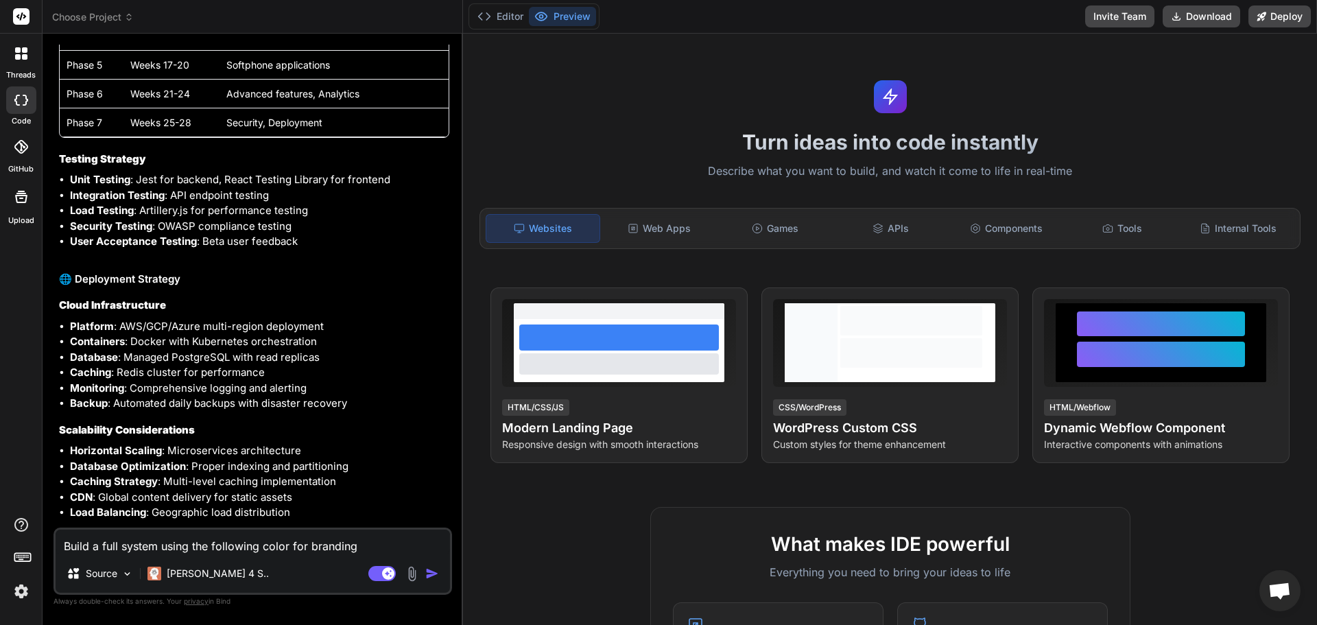
type textarea "x"
type textarea "Build a full system using the following color for branding #198CFF,"
type textarea "x"
type textarea "Build a full system using the following color for branding #198CFF,"
type textarea "x"
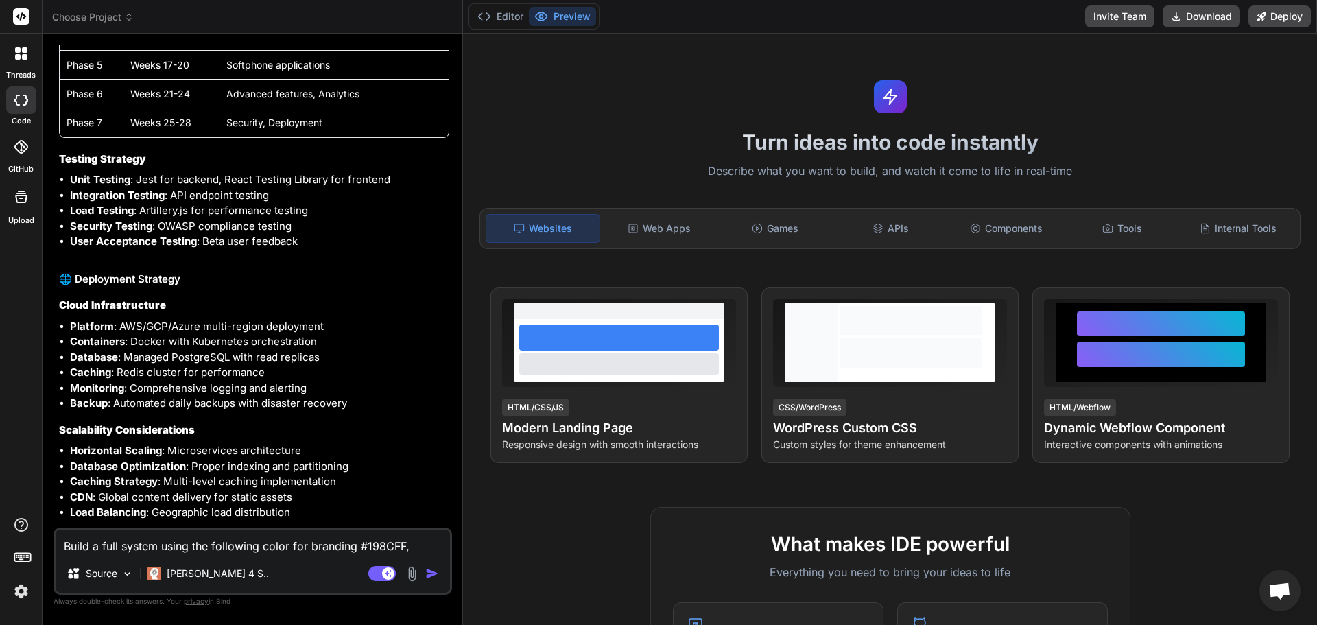
type textarea "Build a full system using the following color for branding #198CFF, a"
type textarea "x"
type textarea "Build a full system using the following color for branding #198CFF, an"
type textarea "x"
type textarea "Build a full system using the following color for branding #198CFF, and"
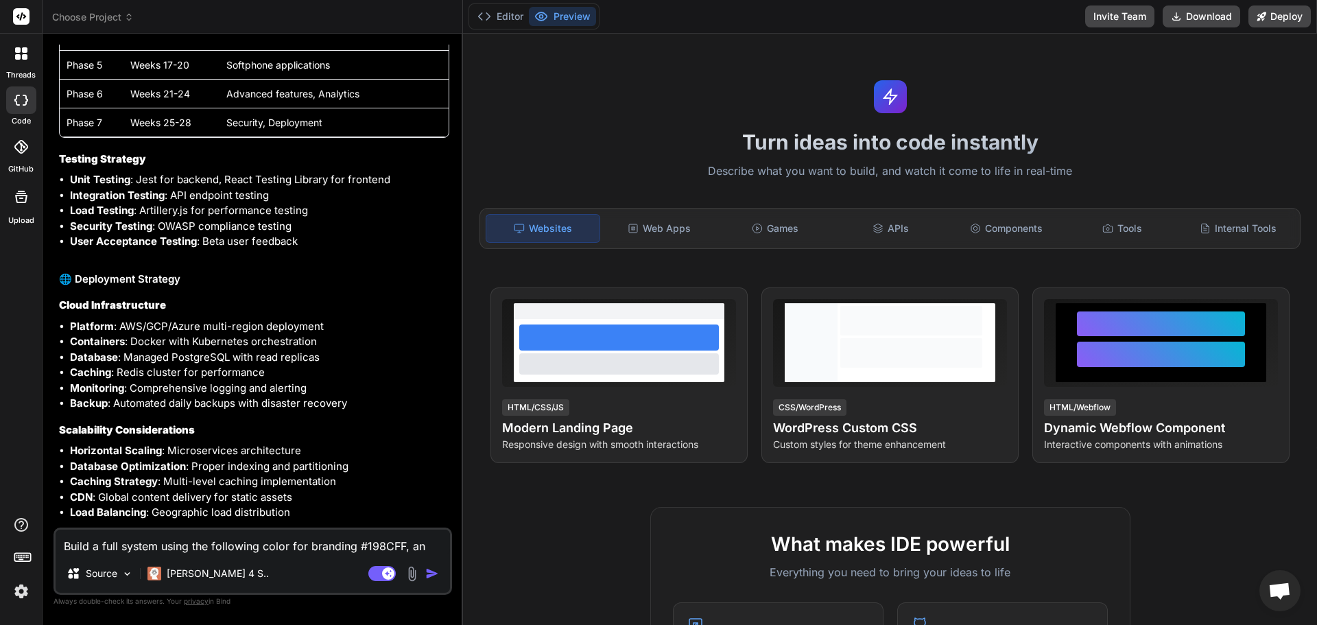
type textarea "x"
type textarea "Build a full system using the following color for branding #198CFF, and"
type textarea "x"
type textarea "Build a full system using the following color for branding #198CFF, and t"
type textarea "x"
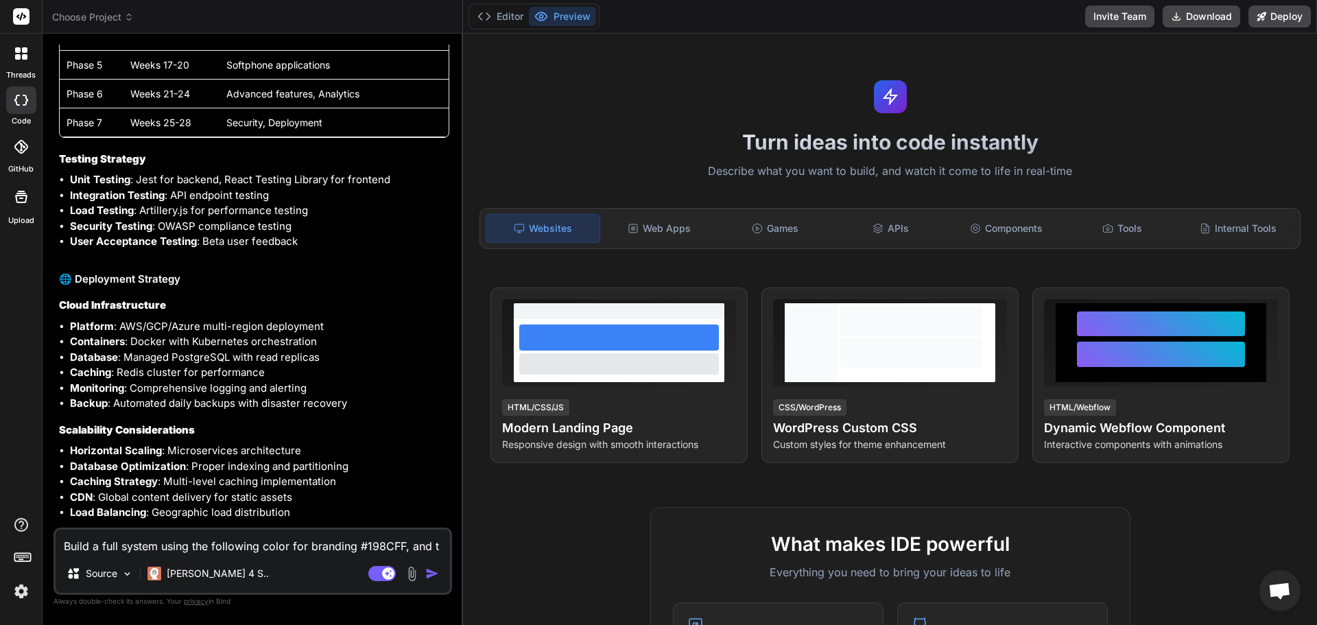
type textarea "Build a full system using the following color for branding #198CFF, and th"
type textarea "x"
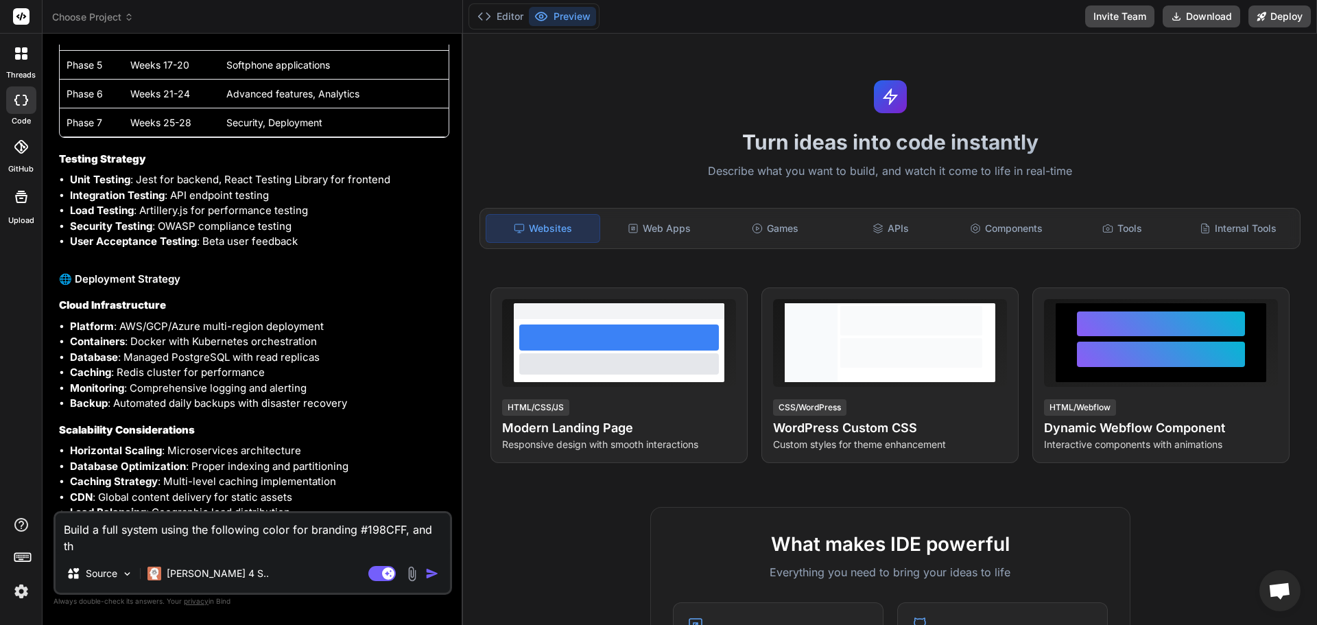
type textarea "Build a full system using the following color for branding #198CFF, and the"
type textarea "x"
type textarea "Build a full system using the following color for branding #198CFF, and the"
type textarea "x"
type textarea "Build a full system using the following color for branding #198CFF, and the s"
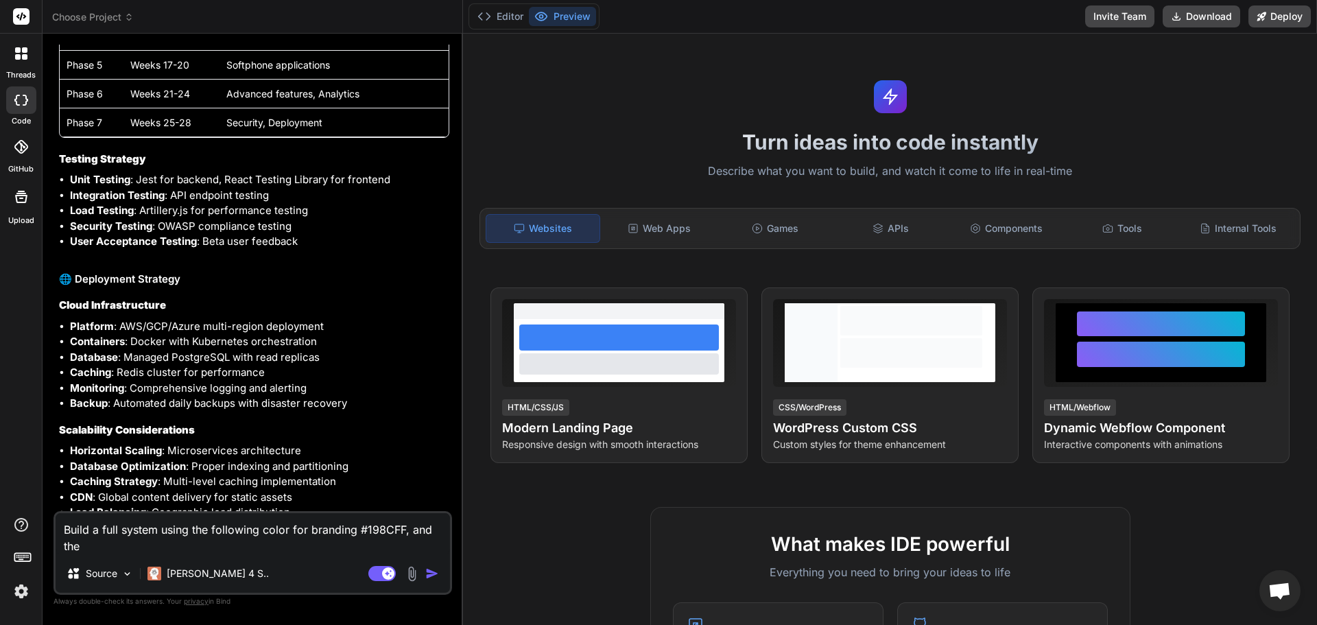
type textarea "x"
type textarea "Build a full system using the following color for branding #198CFF, and the sy"
type textarea "x"
type textarea "Build a full system using the following color for branding #198CFF, and the sys"
type textarea "x"
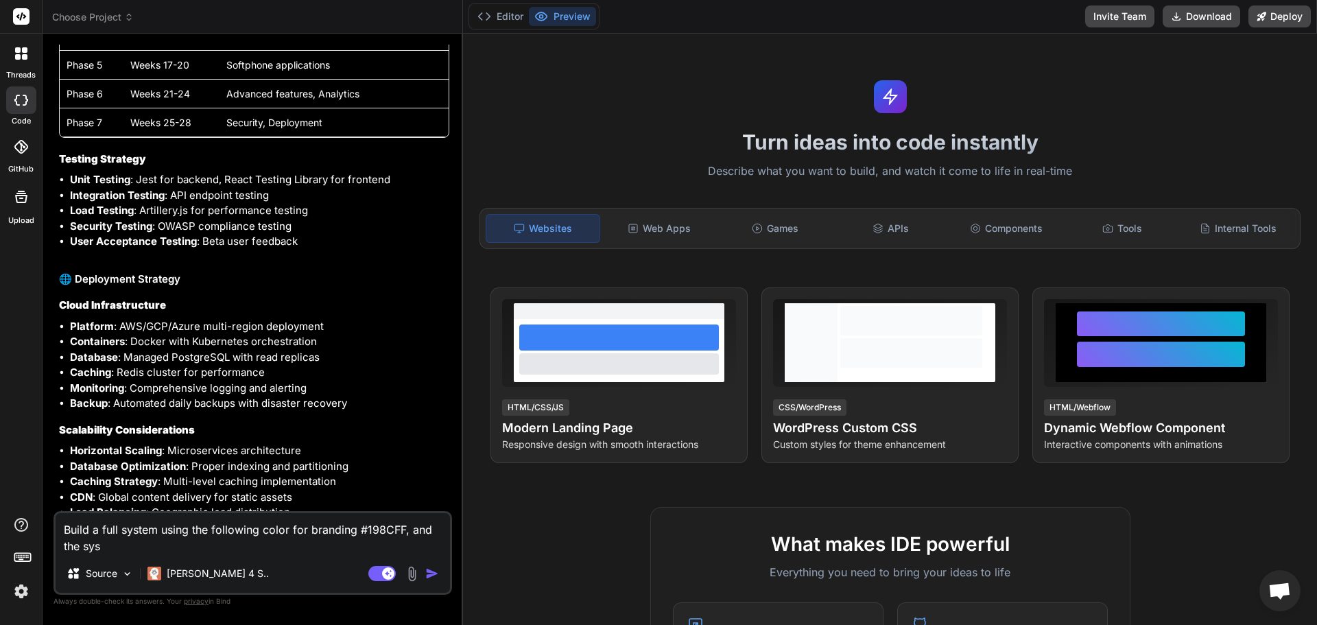
type textarea "Build a full system using the following color for branding #198CFF, and the syst"
type textarea "x"
type textarea "Build a full system using the following color for branding #198CFF, and the sys…"
type textarea "x"
type textarea "Build a full system using the following color for branding #198CFF, and the sys…"
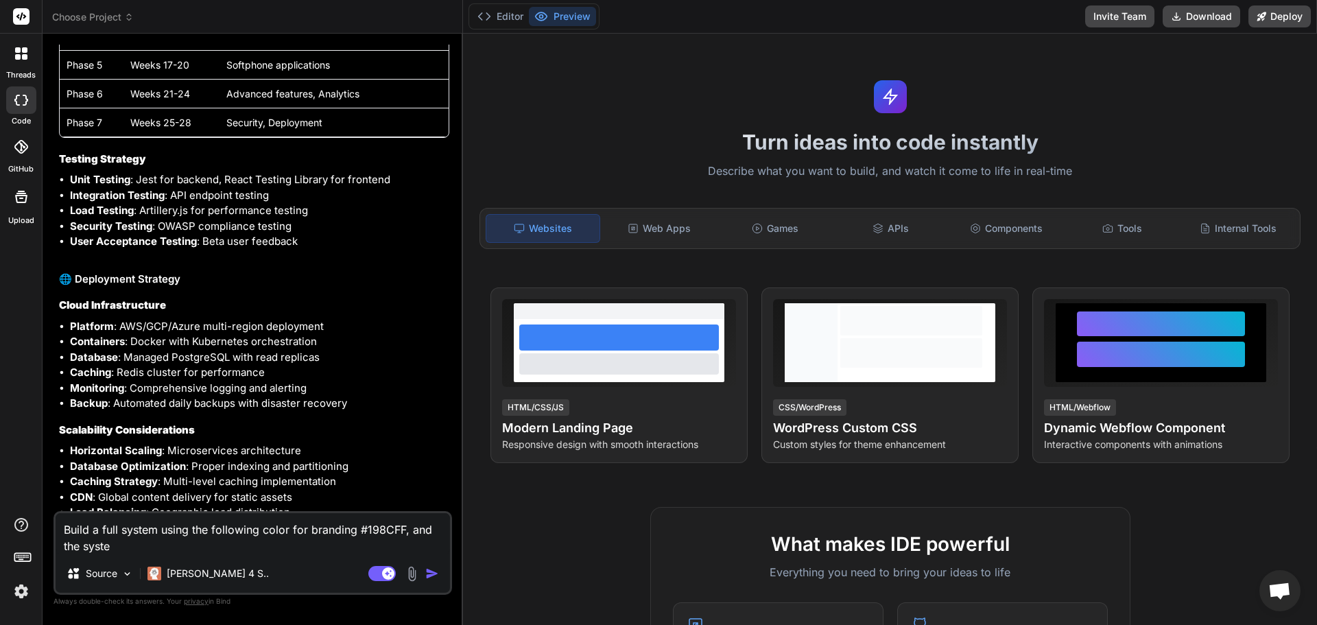
type textarea "x"
type textarea "Build a full system using the following color for branding #198CFF, and the sys…"
type textarea "x"
type textarea "Build a full system using the following color for branding #198CFF, and the sys…"
type textarea "x"
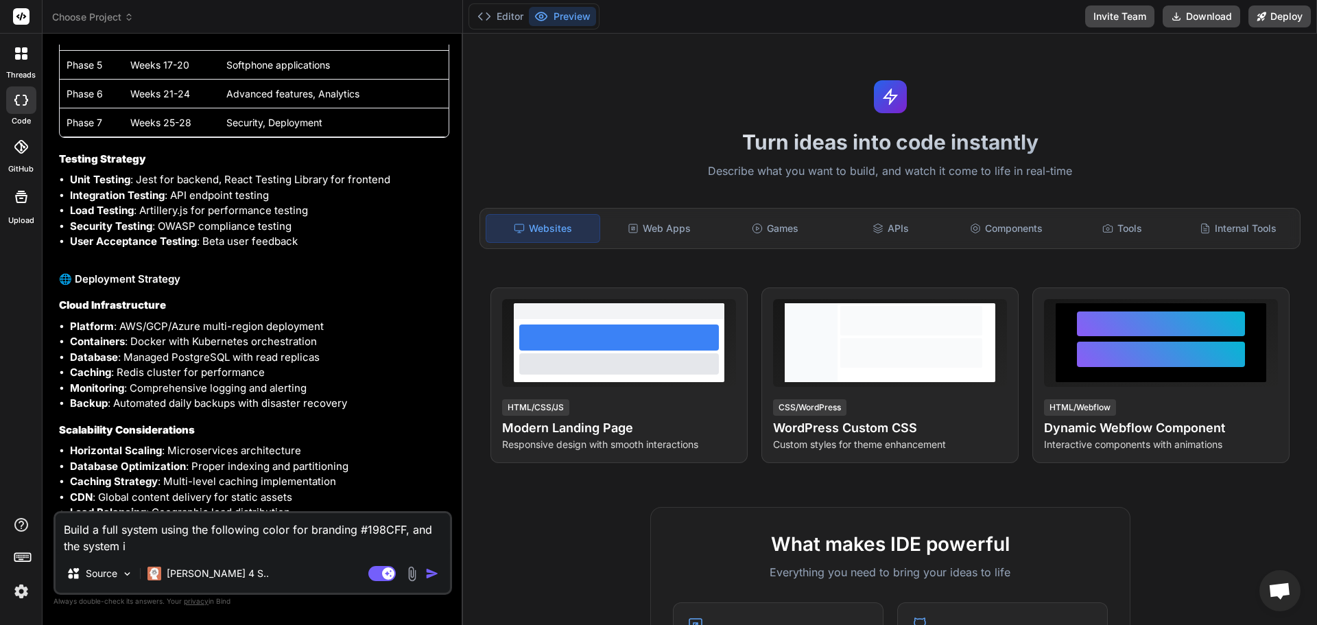
type textarea "Build a full system using the following color for branding #198CFF, and the sys…"
type textarea "x"
type textarea "Build a full system using the following color for branding #198CFF, and the sys…"
type textarea "x"
type textarea "Build a full system using the following color for branding #198CFF, and the sys…"
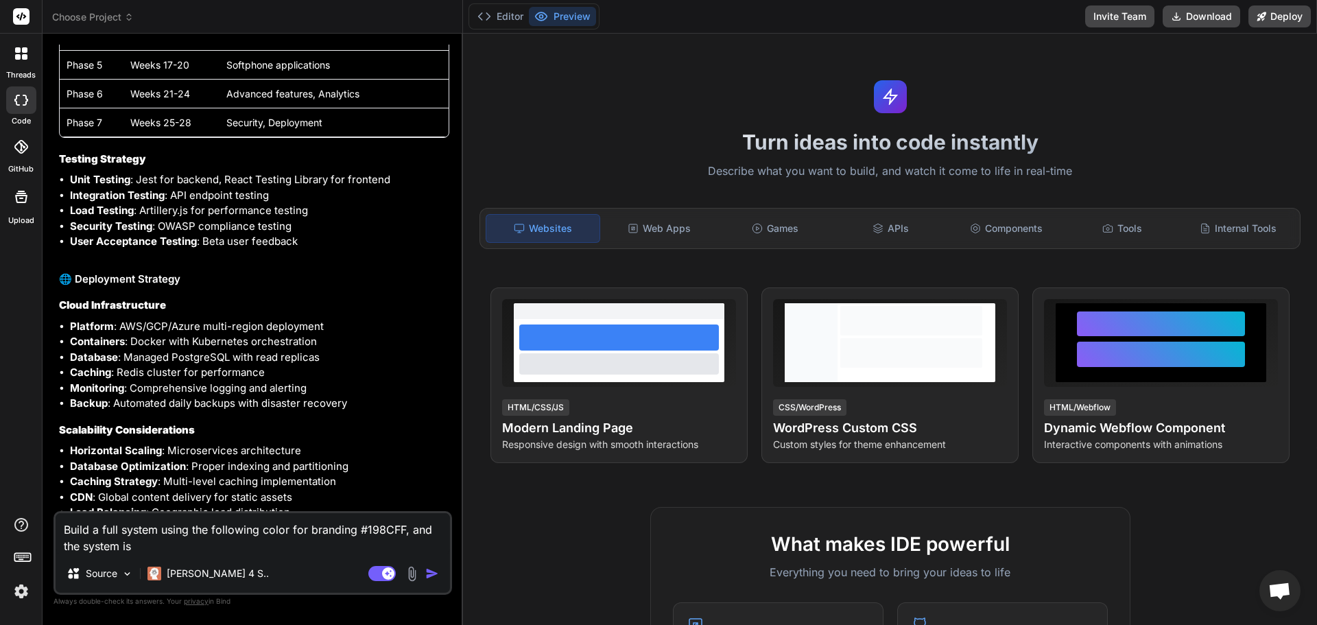
type textarea "x"
type textarea "Build a full system using the following color for branding #198CFF, and the sys…"
type textarea "x"
type textarea "Build a full system using the following color for branding #198CFF, and the sys…"
type textarea "x"
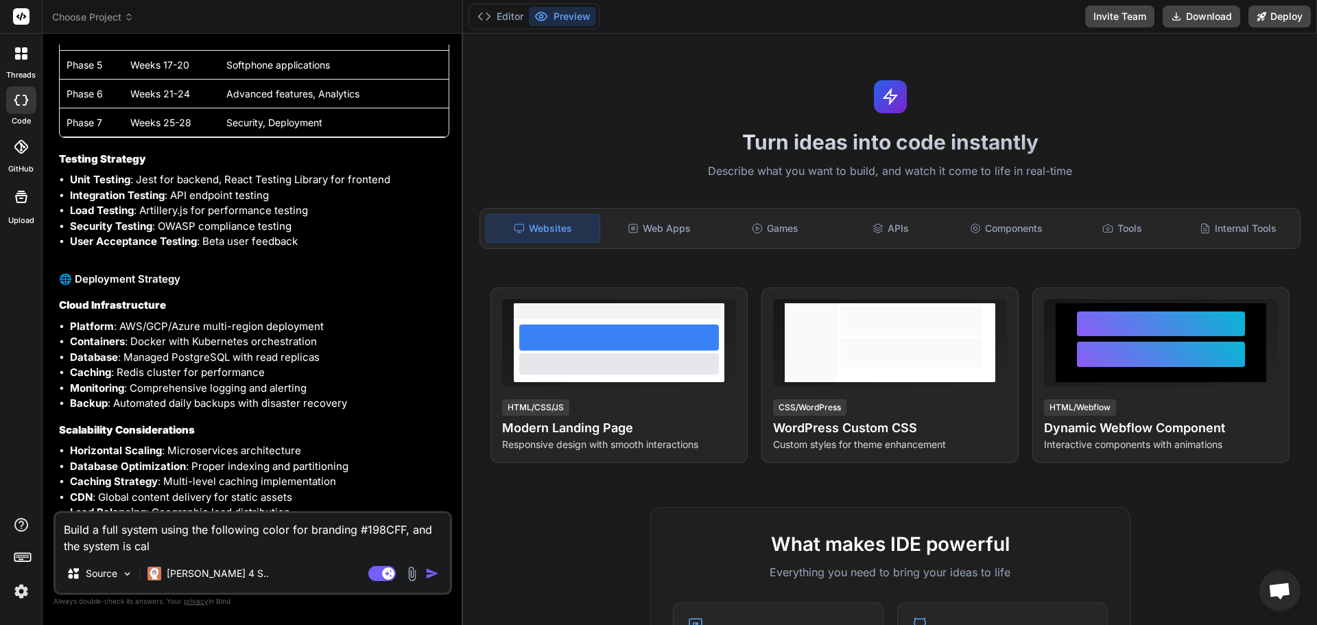
type textarea "Build a full system using the following color for branding #198CFF, and the sys…"
type textarea "x"
type textarea "Build a full system using the following color for branding #198CFF, and the sys…"
type textarea "x"
type textarea "Build a full system using the following color for branding #198CFF, and the sys…"
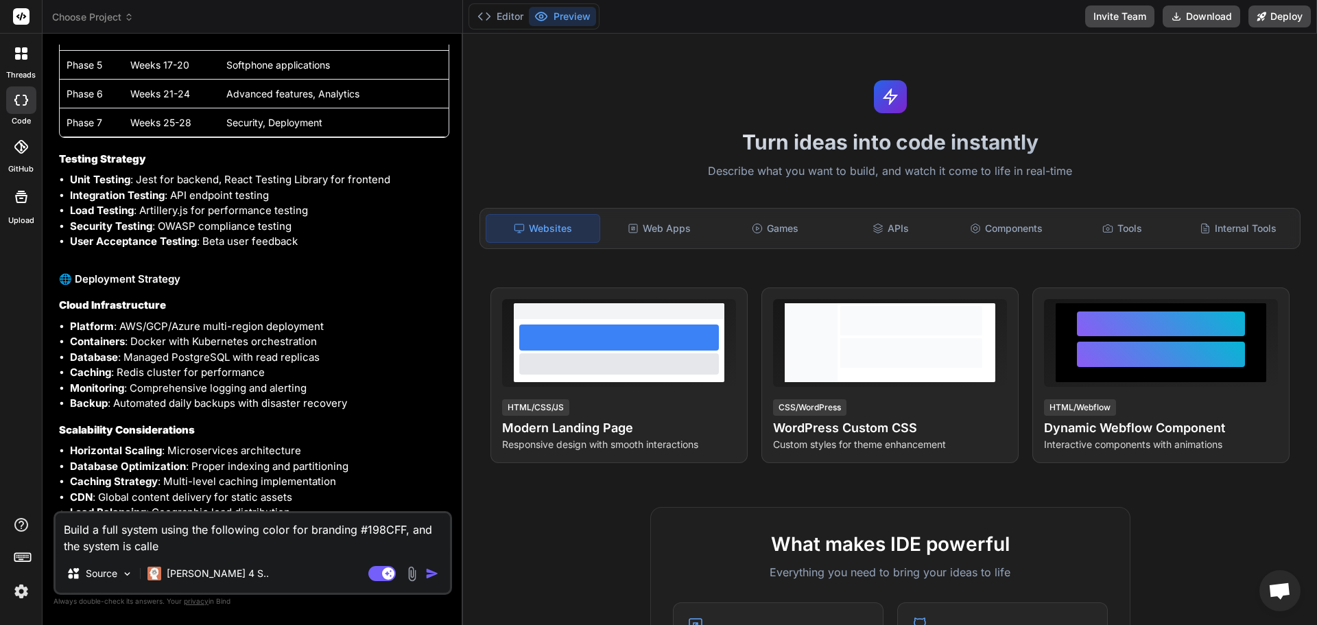
type textarea "x"
type textarea "Build a full system using the following color for branding #198CFF, and the sys…"
type textarea "x"
type textarea "Build a full system using the following color for branding #198CFF, and the sys…"
type textarea "x"
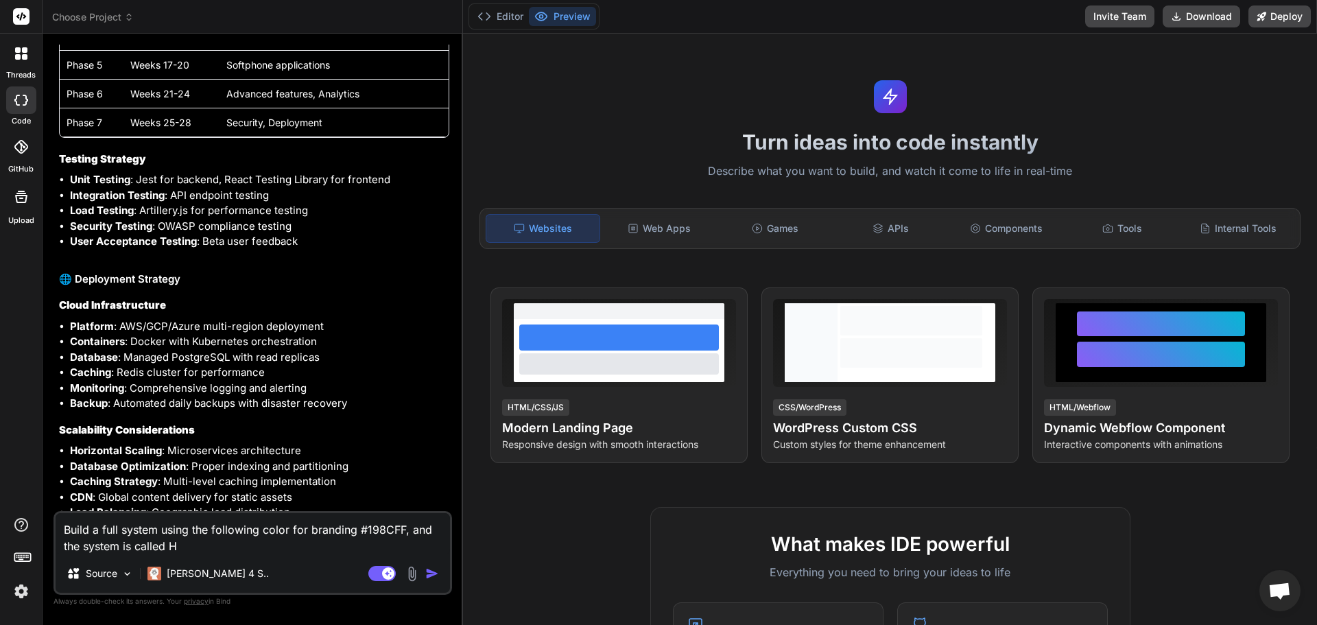
type textarea "Build a full system using the following color for branding #198CFF, and the sys…"
type textarea "x"
type textarea "Build a full system using the following color for branding #198CFF, and the sys…"
type textarea "x"
type textarea "Build a full system using the following color for branding #198CFF, and the sys…"
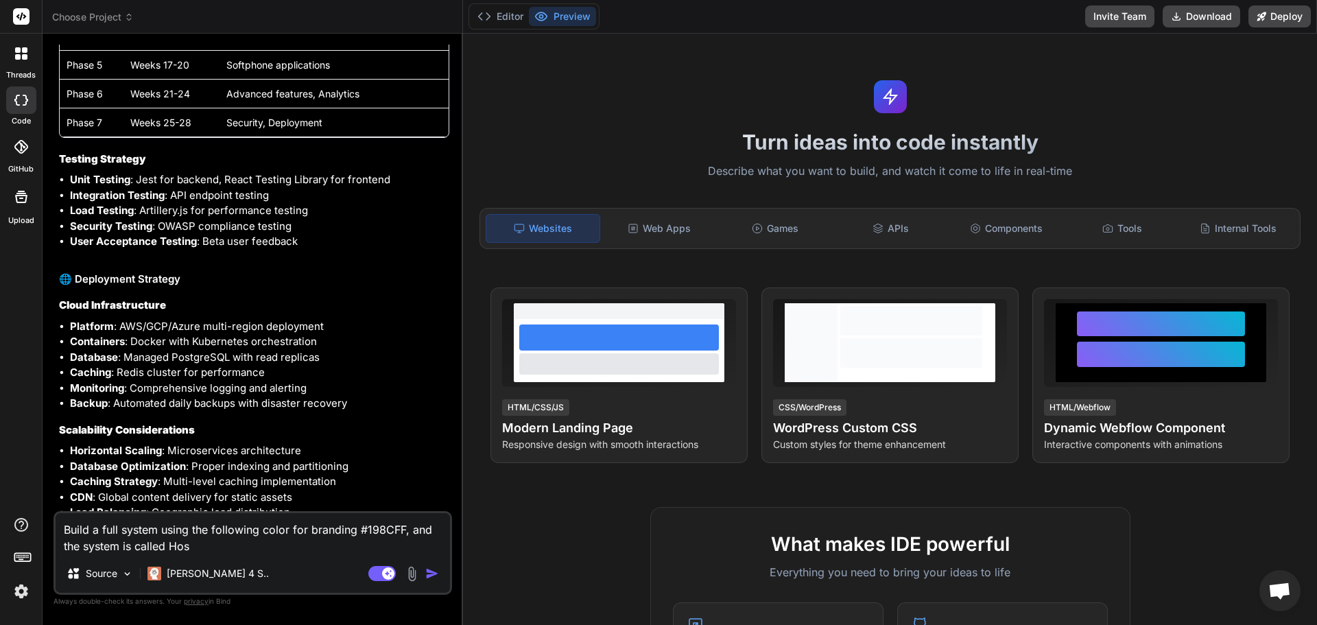
type textarea "x"
type textarea "Build a full system using the following color for branding #198CFF, and the sys…"
type textarea "x"
type textarea "Build a full system using the following color for branding #198CFF, and the sys…"
type textarea "x"
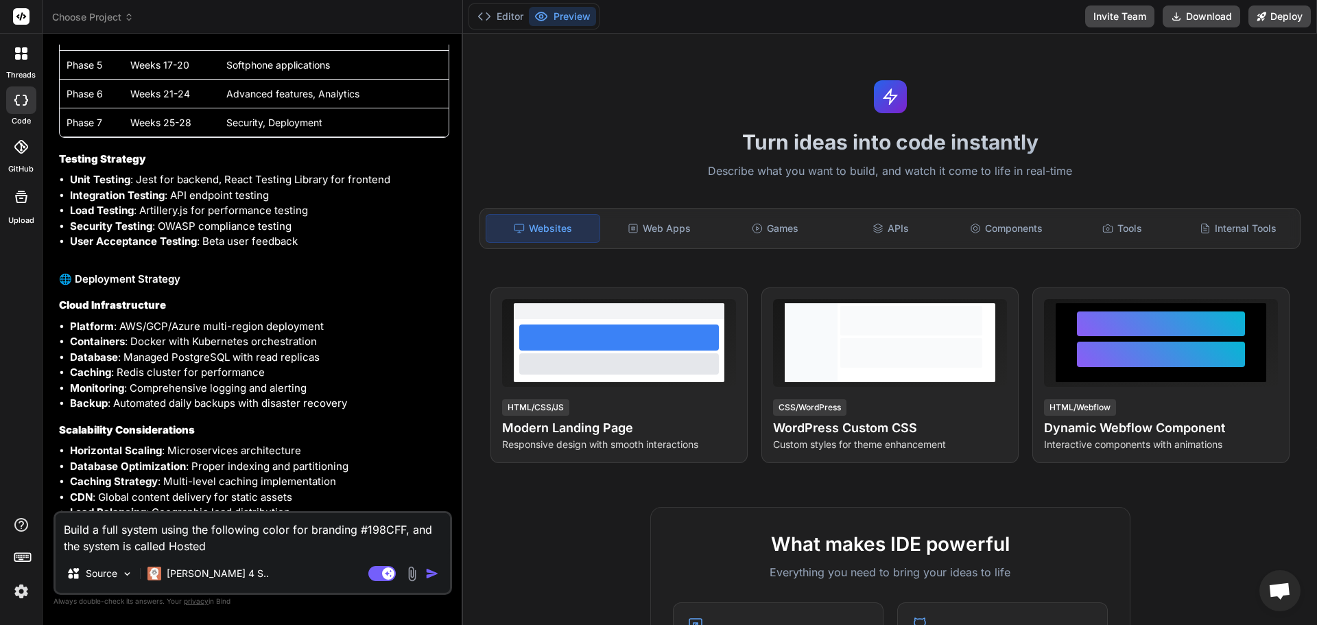
type textarea "Build a full system using the following color for branding #198CFF, and the sys…"
click at [435, 572] on img "button" at bounding box center [432, 574] width 14 height 14
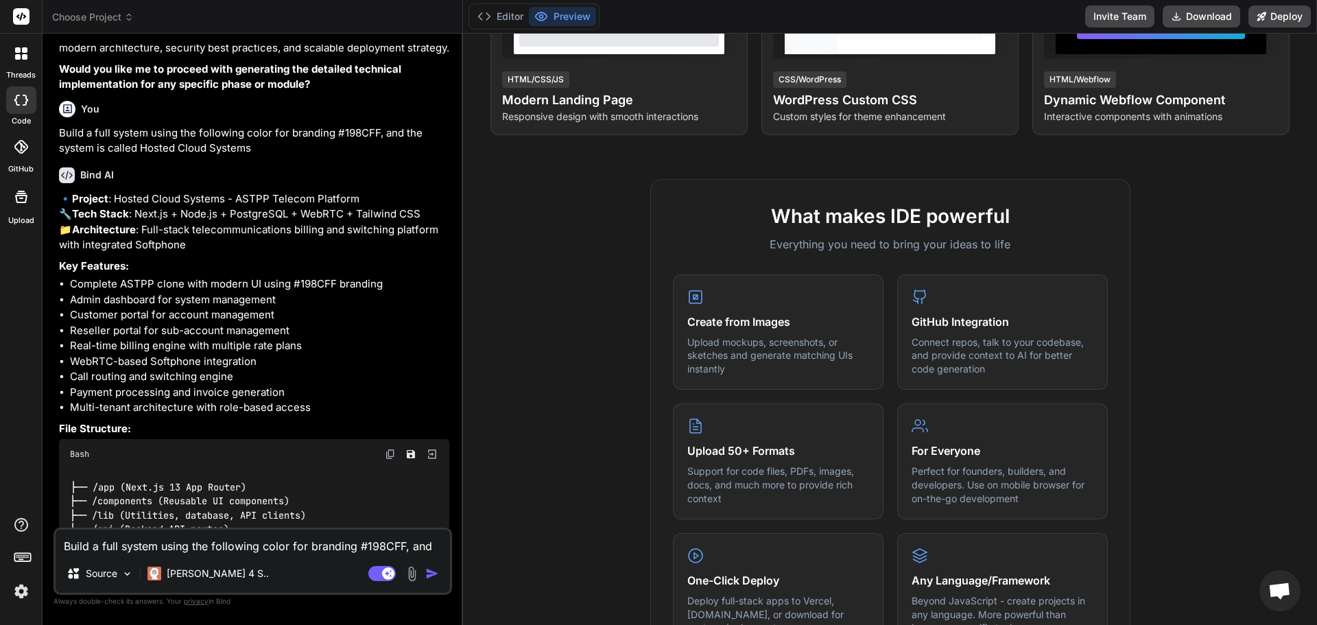
scroll to position [4125, 0]
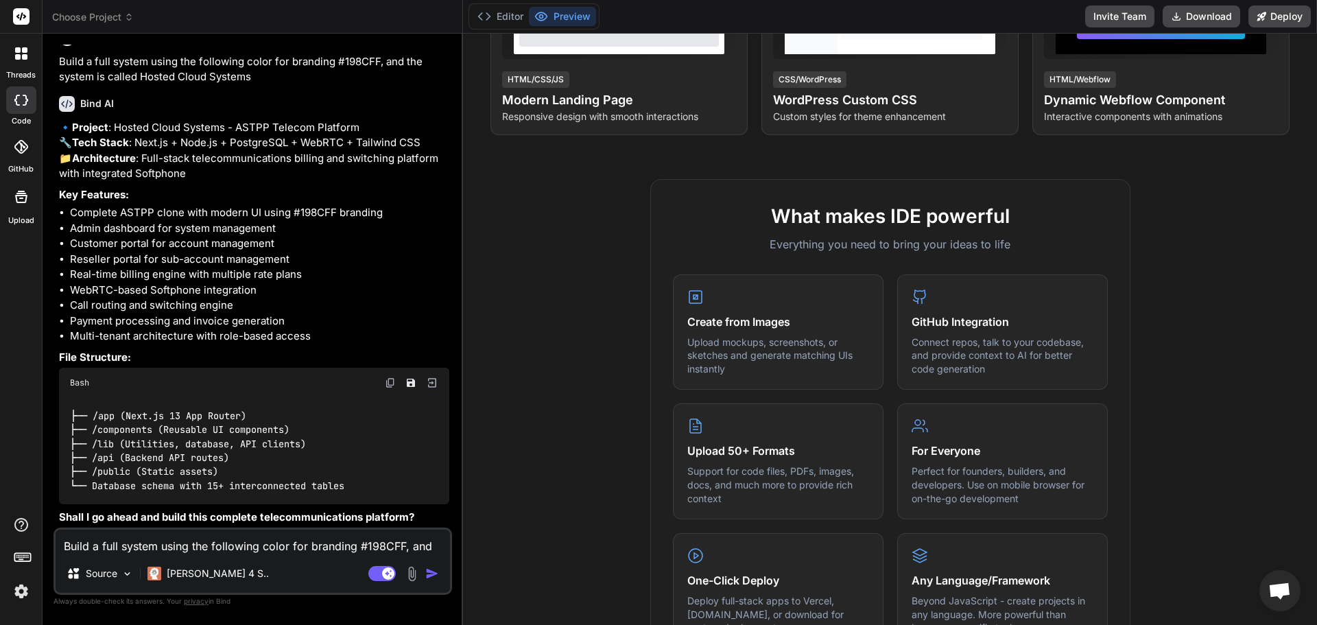
click at [198, 544] on textarea "Build a full system using the following color for branding #198CFF, and the sys…" at bounding box center [253, 542] width 394 height 25
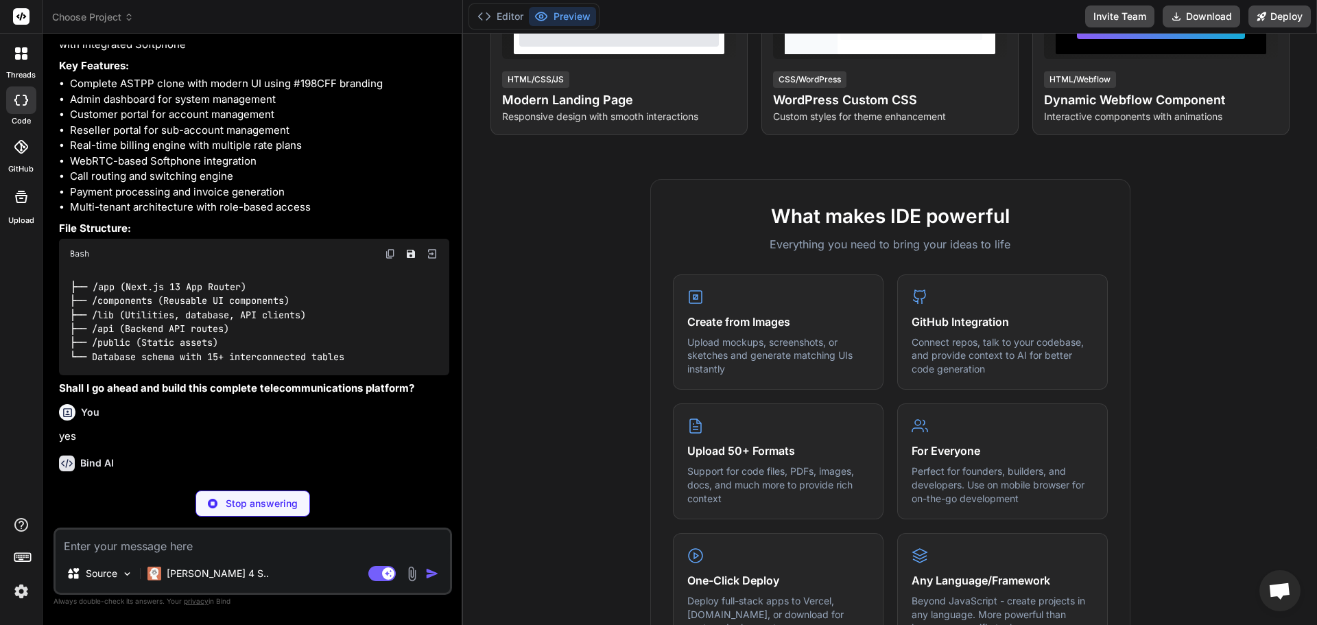
scroll to position [4268, 0]
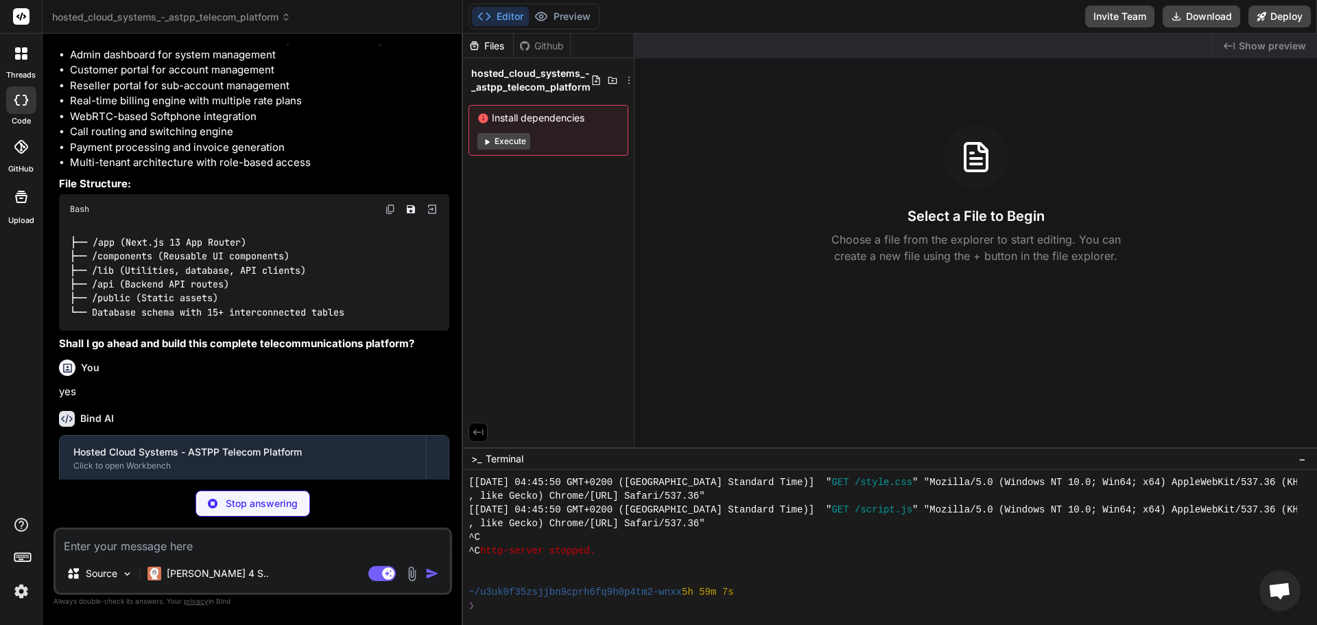
click at [510, 143] on button "Execute" at bounding box center [503, 141] width 53 height 16
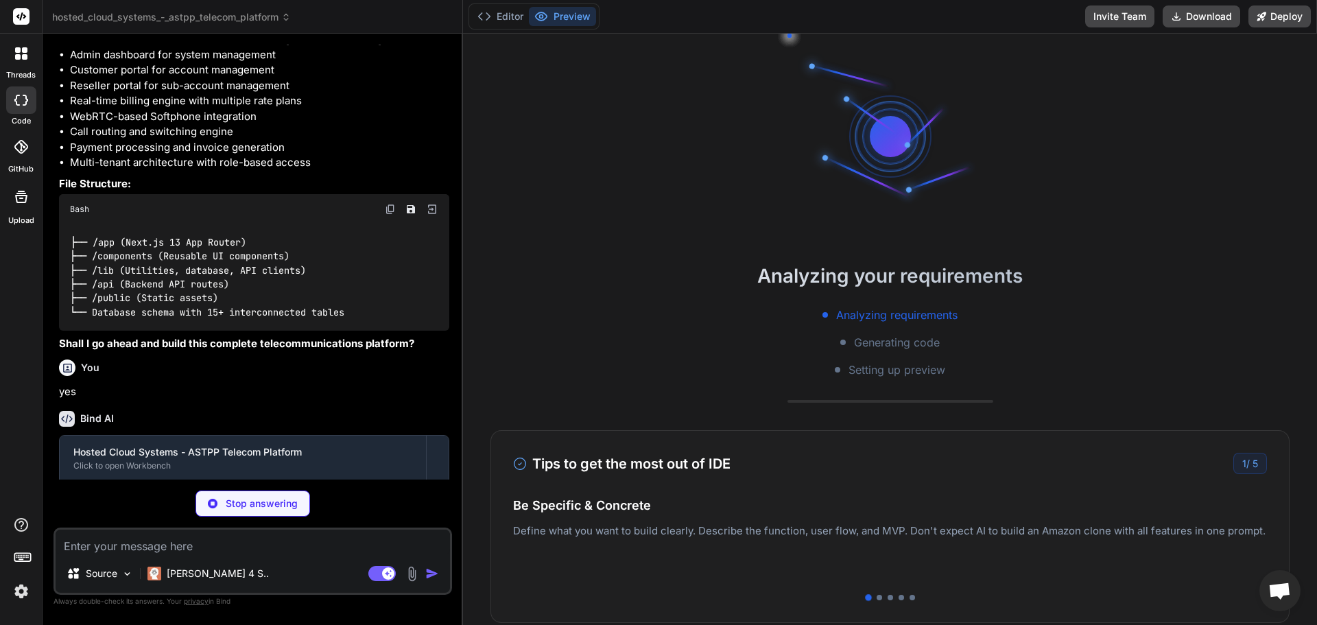
click at [510, 143] on div "Analyzing your requirements Analyzing requirements Generating code Setting up p…" at bounding box center [890, 329] width 854 height 591
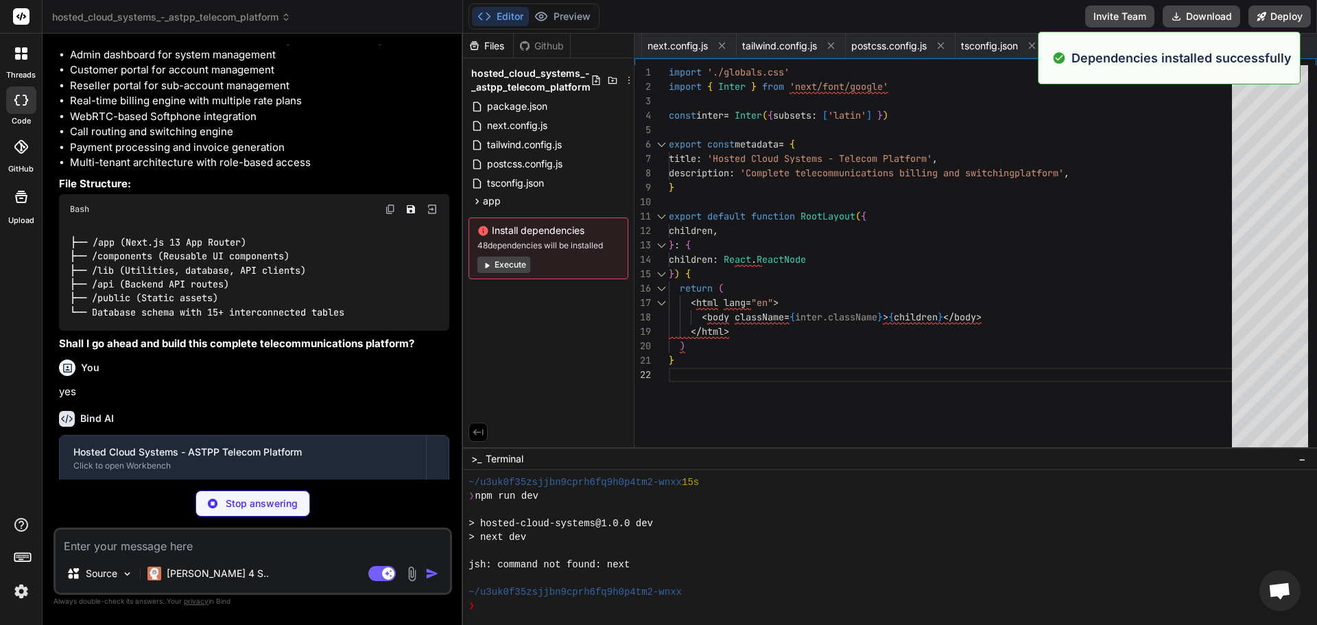
scroll to position [2826, 0]
click at [506, 253] on div "Install dependencies 48 dependencies will be installed Execute" at bounding box center [549, 248] width 160 height 62
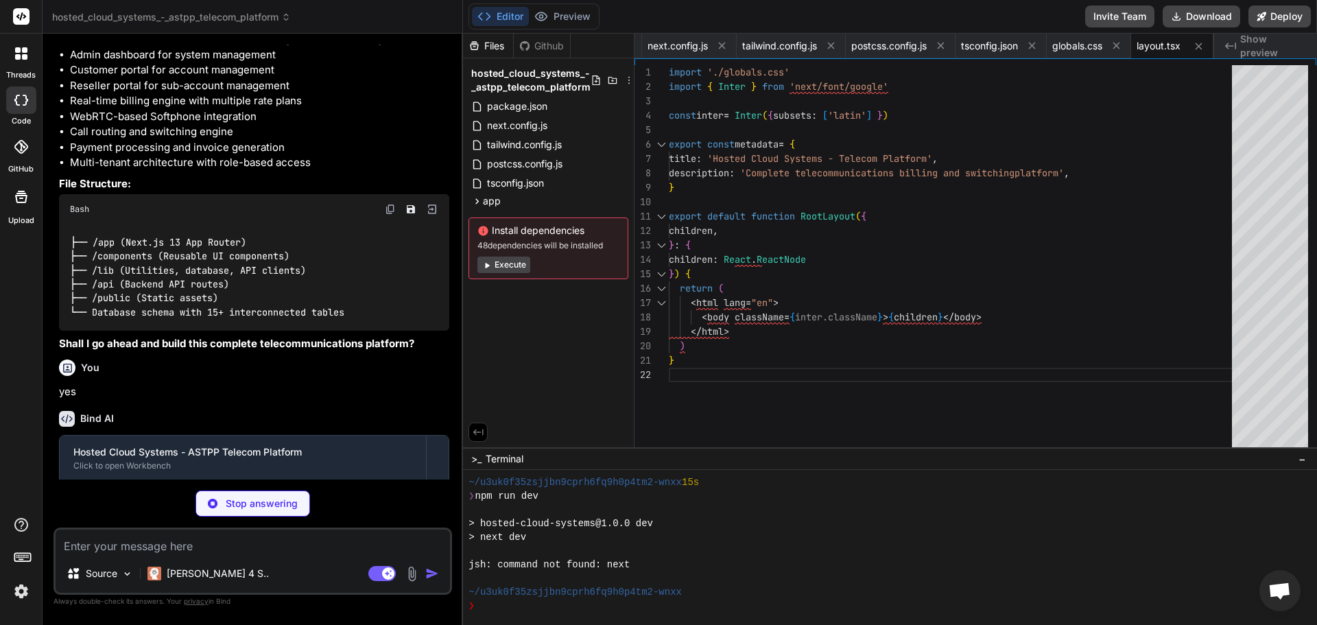
click at [506, 266] on button "Execute" at bounding box center [503, 265] width 53 height 16
click at [506, 266] on div "Install dependencies 48 dependencies will be installed Execute" at bounding box center [549, 248] width 160 height 62
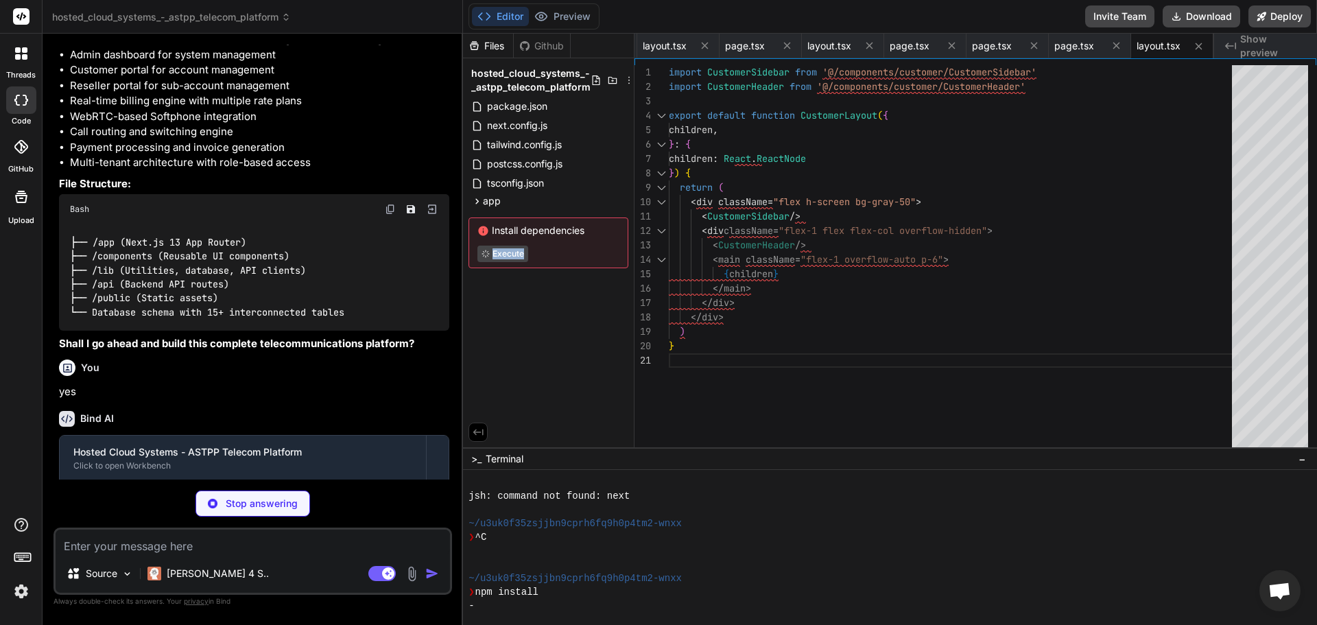
scroll to position [0, 663]
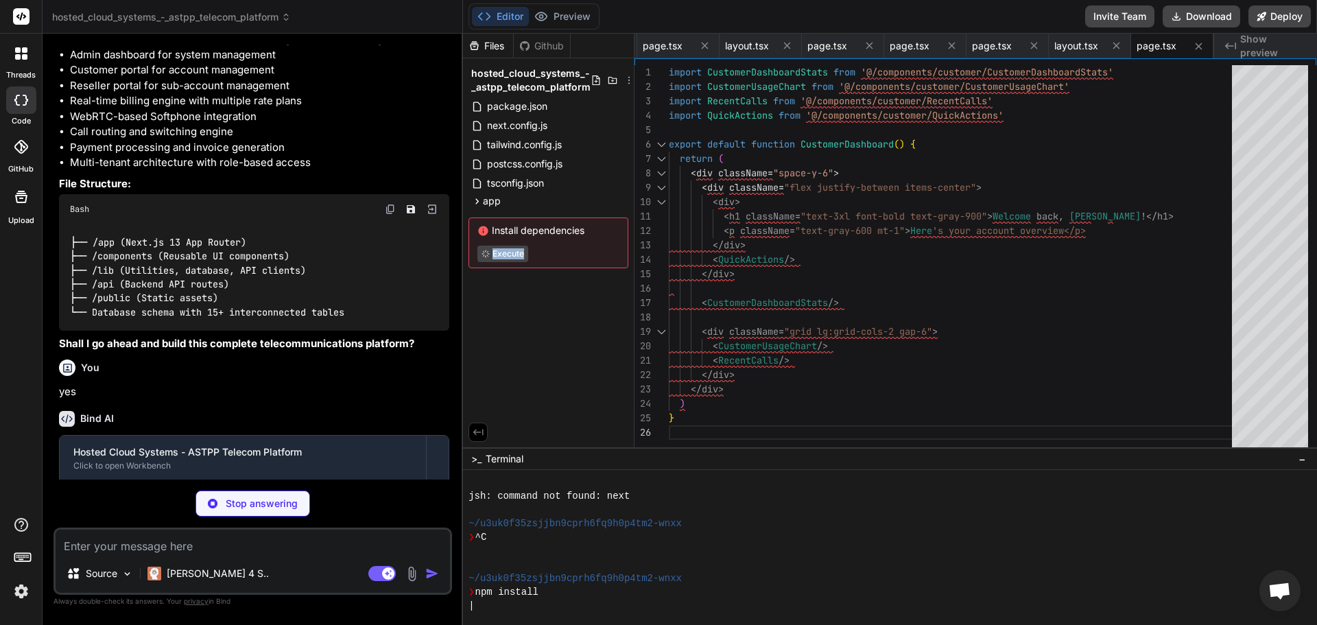
click at [542, 302] on div "Files Github hosted_cloud_systems_-_astpp_telecom_platform package.json next.co…" at bounding box center [549, 241] width 172 height 414
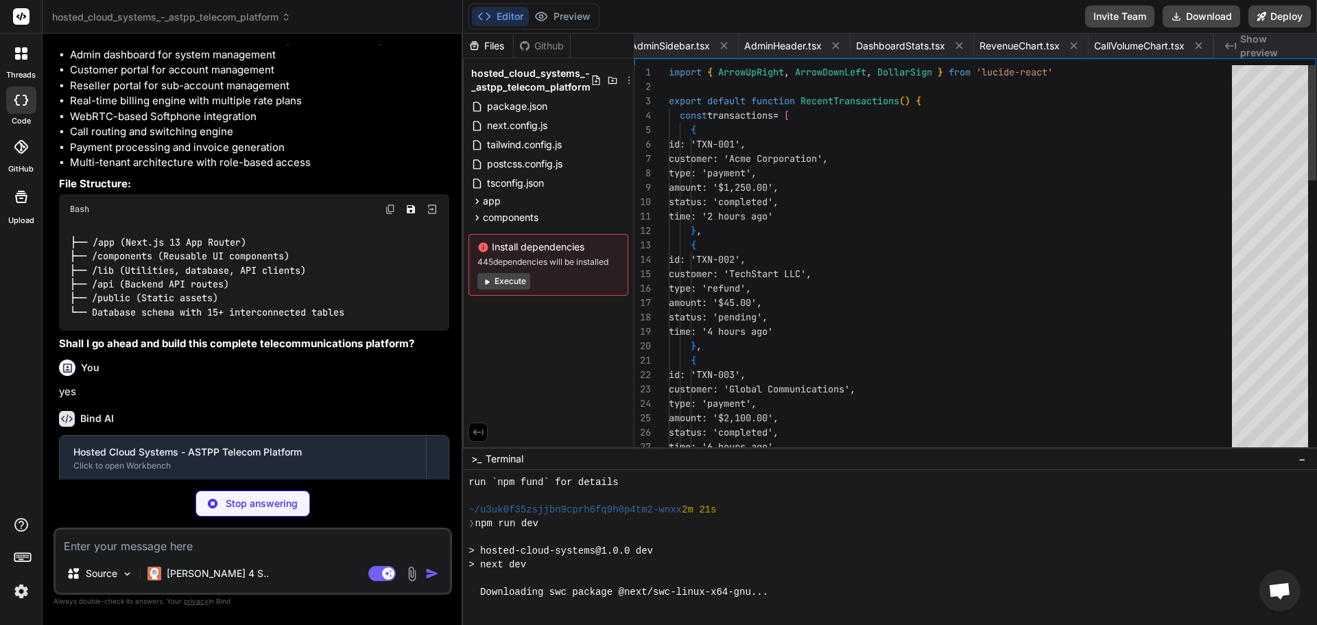
scroll to position [0, 1472]
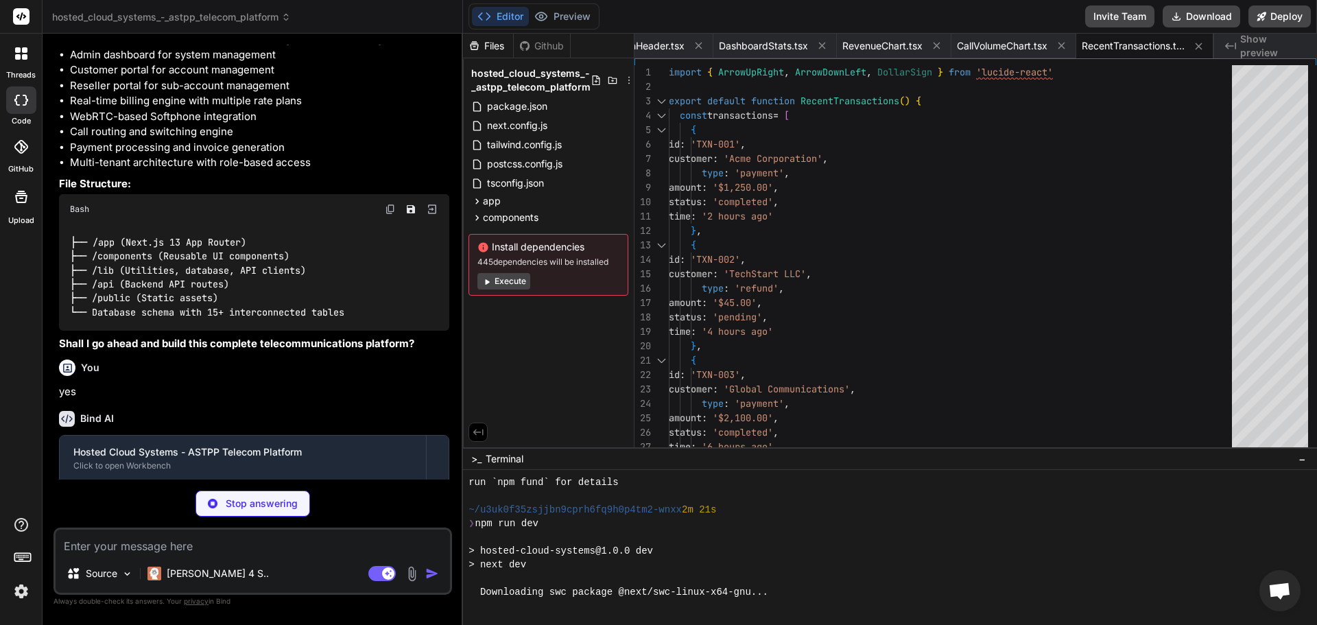
click at [499, 283] on button "Execute" at bounding box center [503, 281] width 53 height 16
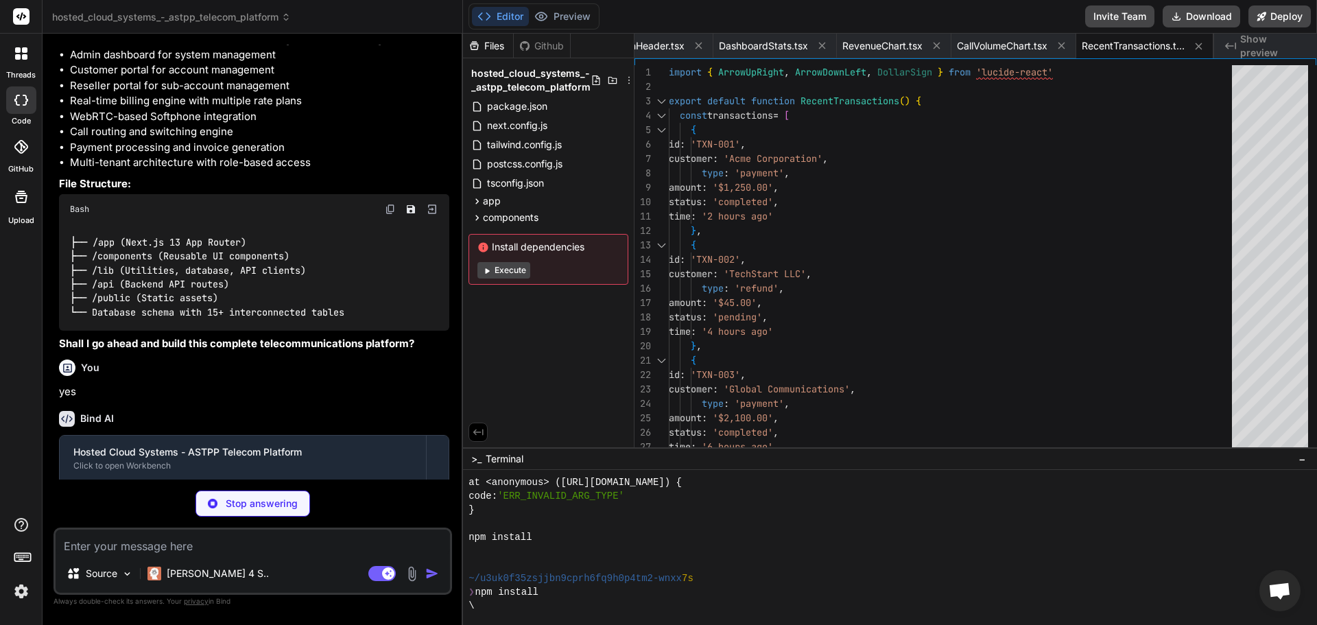
scroll to position [3965, 0]
click at [510, 270] on div "Install dependencies Execute" at bounding box center [549, 259] width 160 height 51
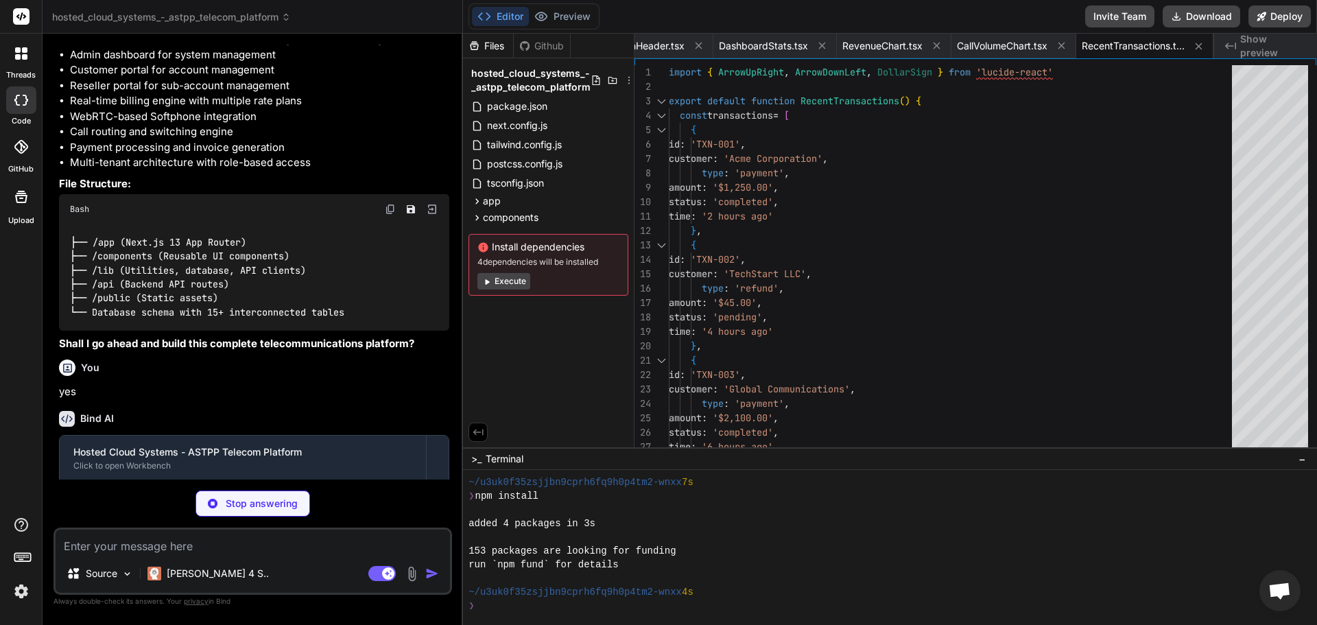
click at [510, 270] on div "Install dependencies 4 dependencies will be installed Execute" at bounding box center [549, 265] width 160 height 62
click at [510, 281] on button "Execute" at bounding box center [503, 281] width 53 height 16
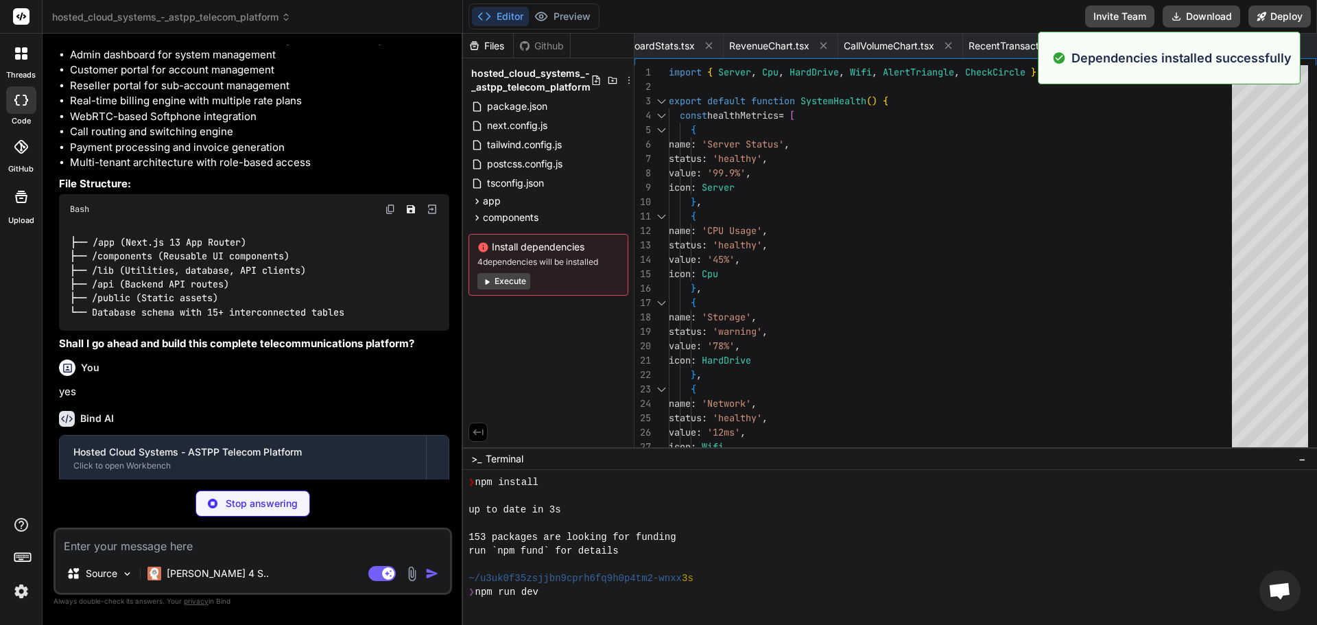
scroll to position [4199, 0]
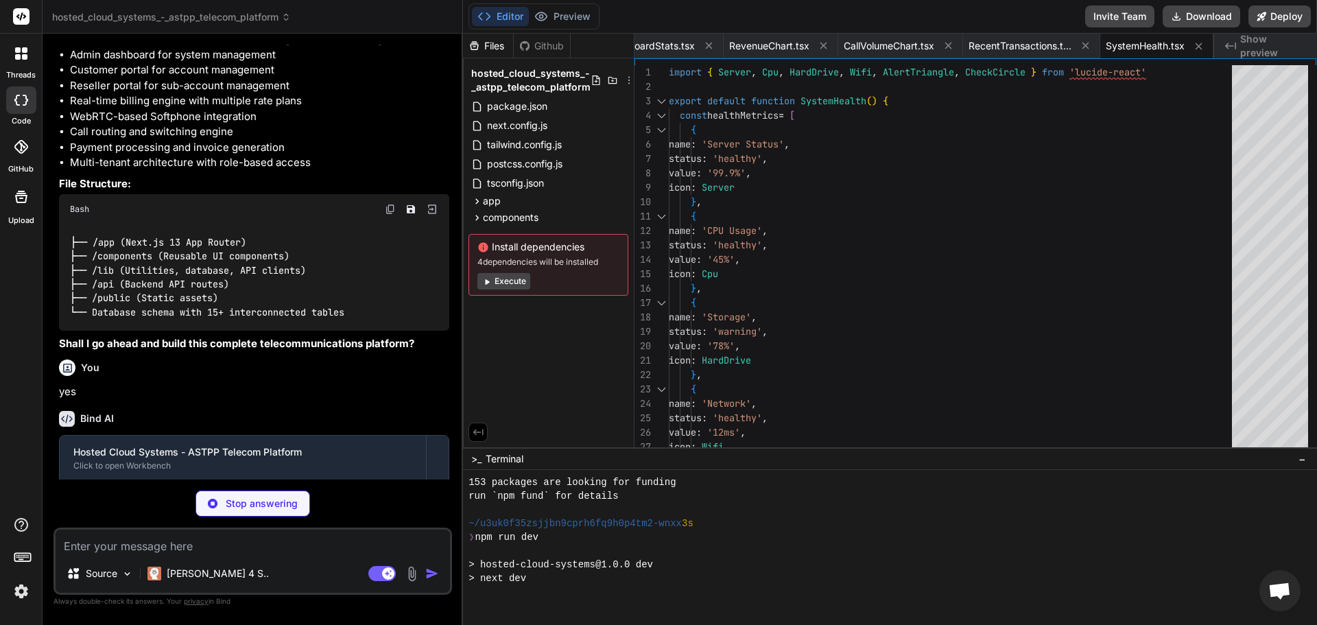
click at [511, 277] on button "Execute" at bounding box center [503, 281] width 53 height 16
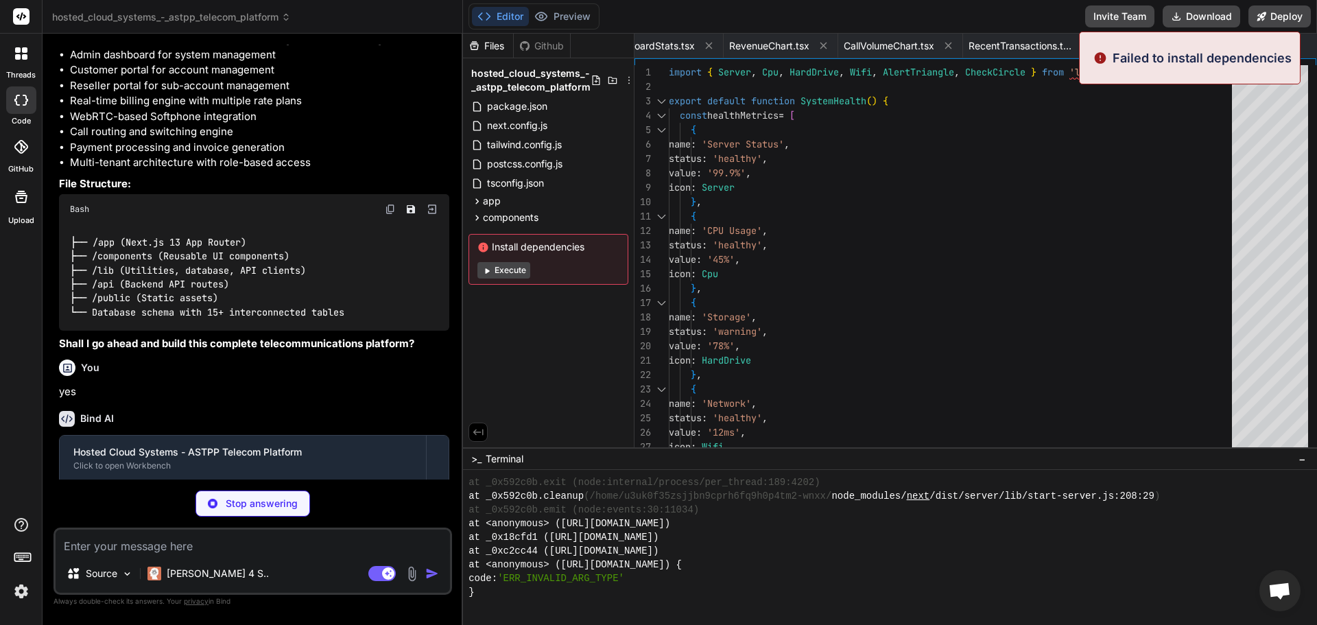
scroll to position [4981, 0]
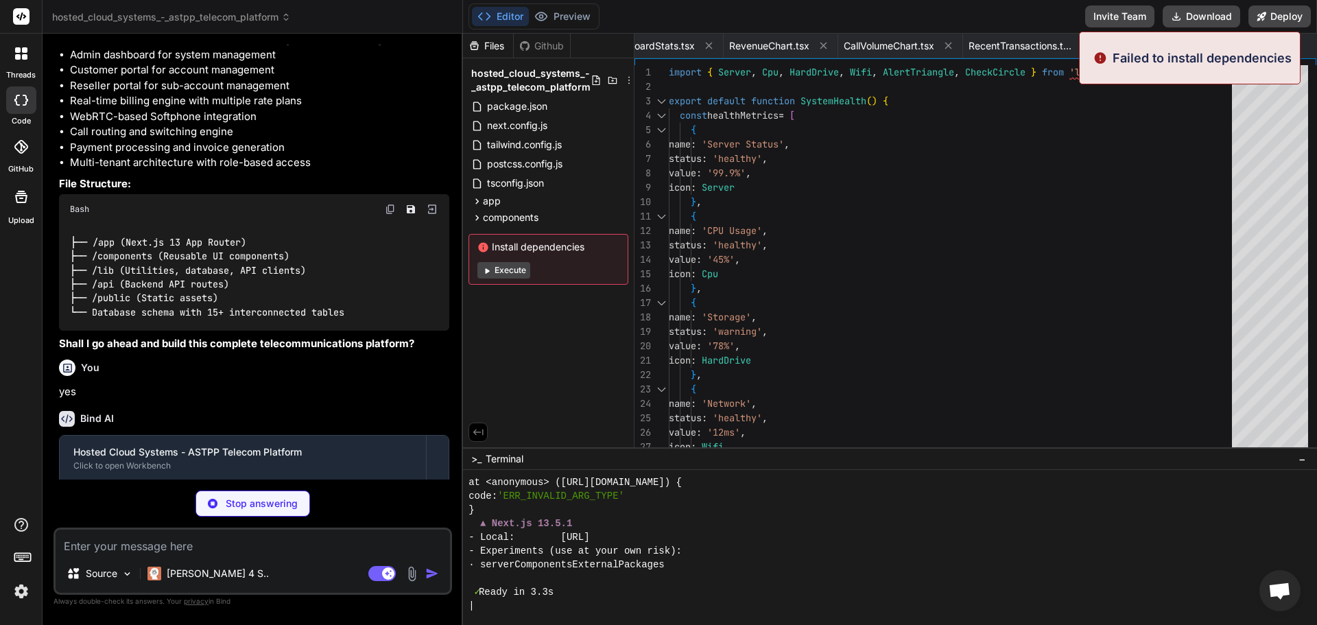
click at [511, 271] on button "Execute" at bounding box center [503, 270] width 53 height 16
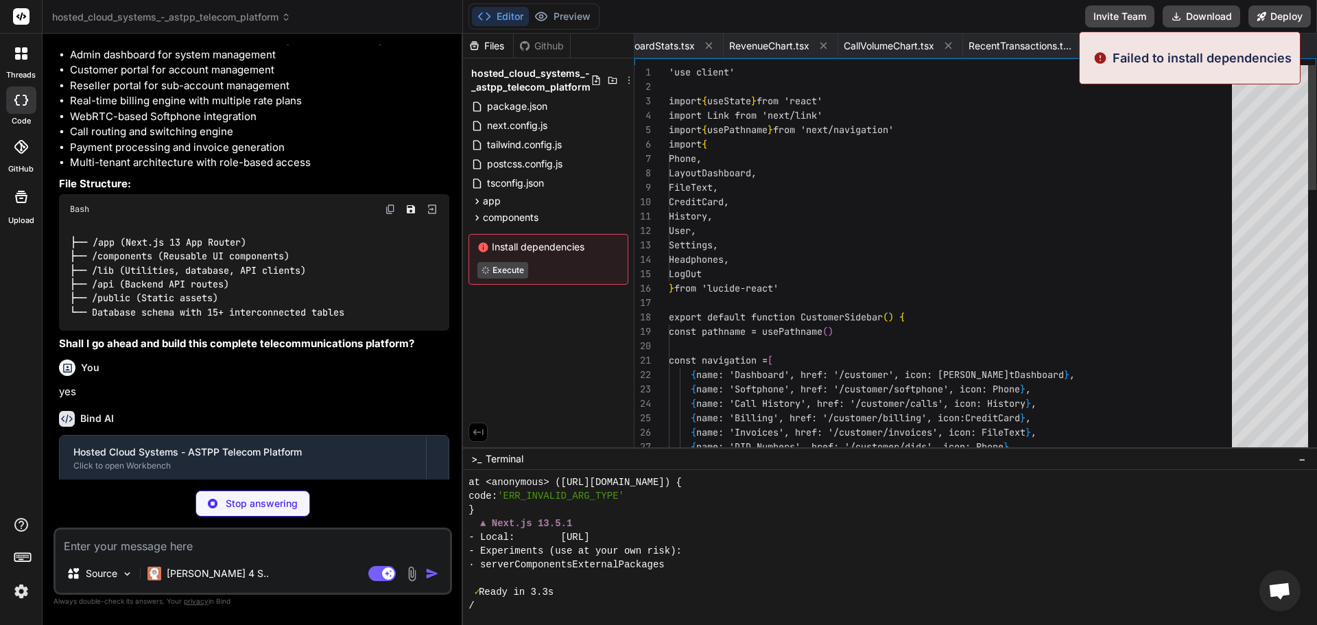
scroll to position [0, 1713]
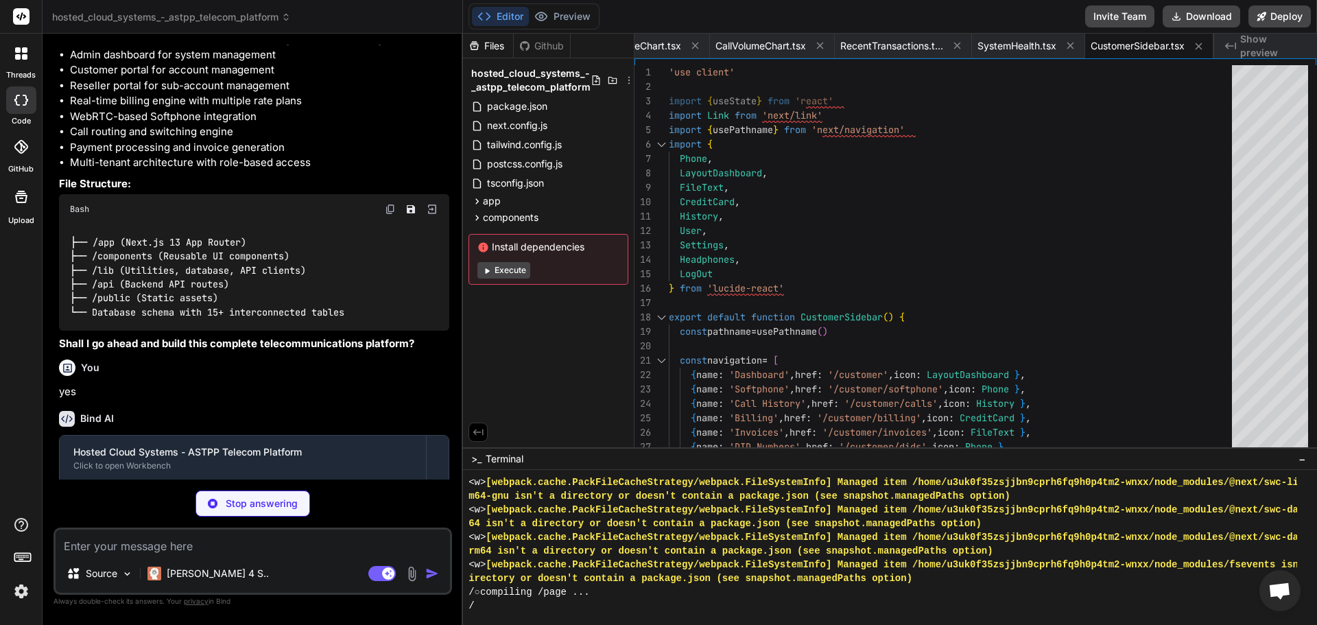
click at [511, 269] on button "Execute" at bounding box center [503, 270] width 53 height 16
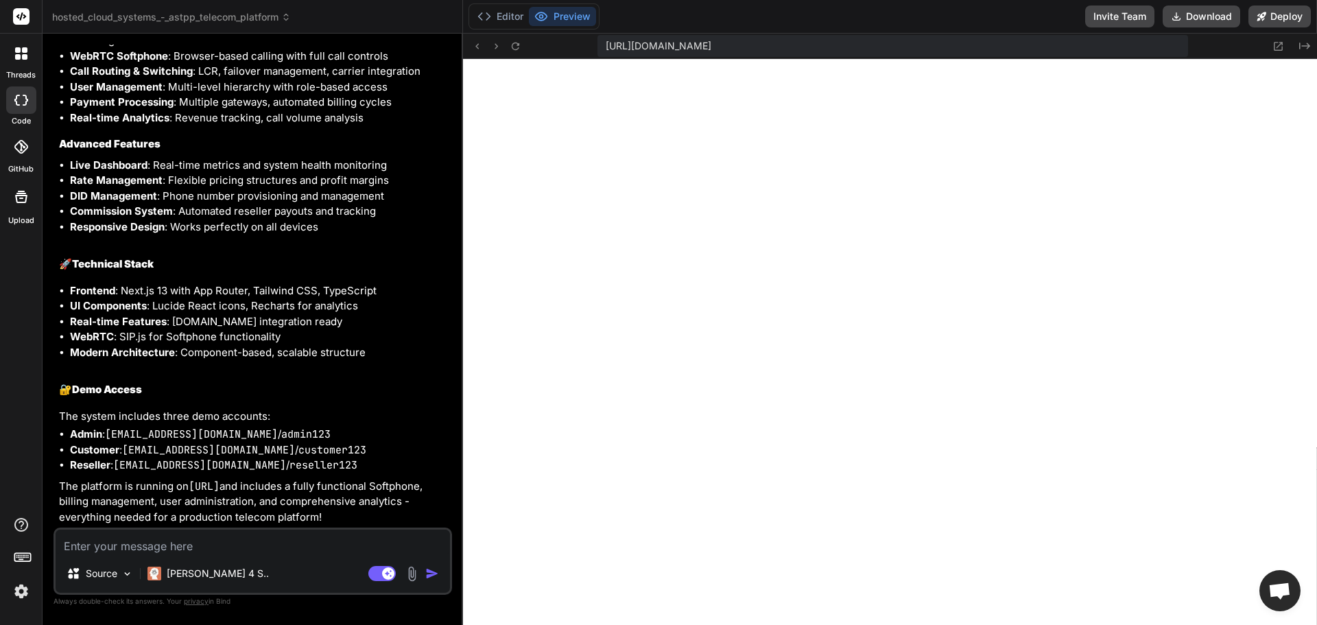
scroll to position [5857, 0]
click at [239, 542] on textarea at bounding box center [253, 542] width 394 height 25
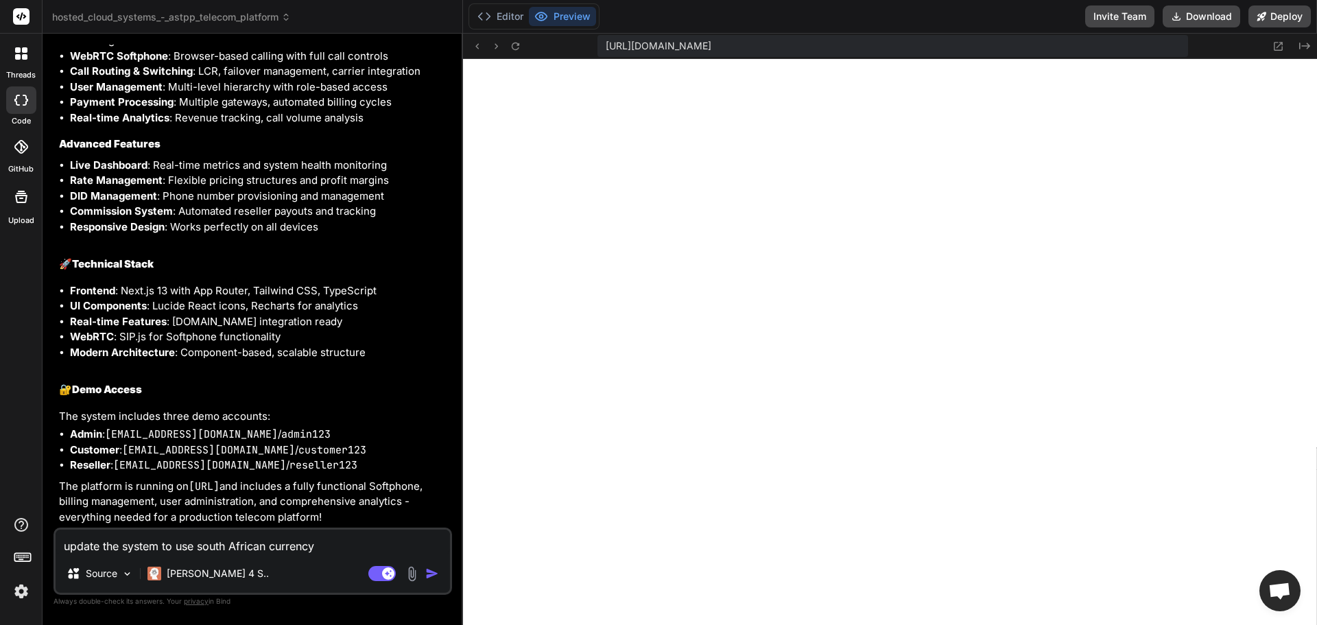
click at [377, 546] on textarea "update the system to use south African currency" at bounding box center [253, 542] width 394 height 25
click at [375, 541] on textarea "update the system to use south African currency" at bounding box center [253, 542] width 394 height 25
